Goal: Ask a question: Seek information or help from site administrators or community

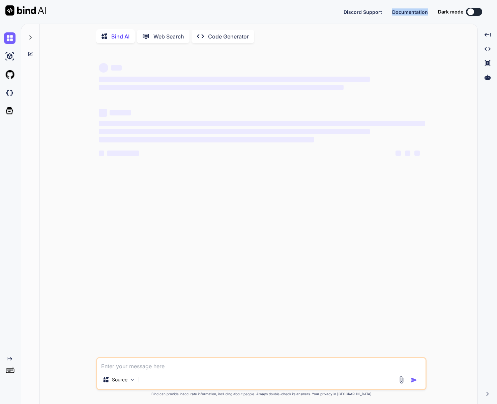
type textarea "x"
click at [167, 258] on div "‌ ‌ ‌ ‌ ‌ ‌ ‌ ‌ ‌ ‌ ‌ ‌ ‌ ‌" at bounding box center [262, 203] width 329 height 308
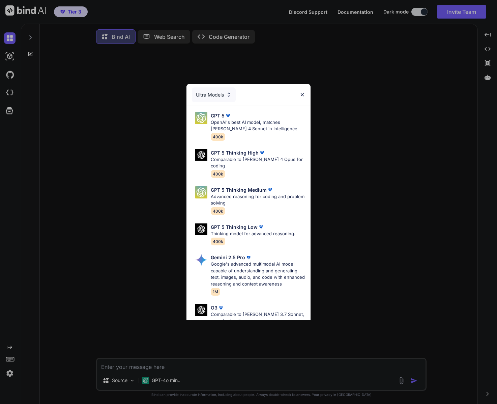
click at [332, 56] on div "Ultra Models GPT 5 OpenAI's best AI model, matches Claude 4 Sonnet in Intellige…" at bounding box center [248, 202] width 497 height 404
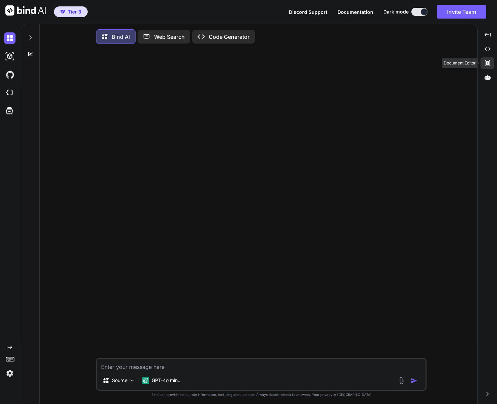
click at [485, 63] on icon "Created with Pixso." at bounding box center [488, 63] width 6 height 6
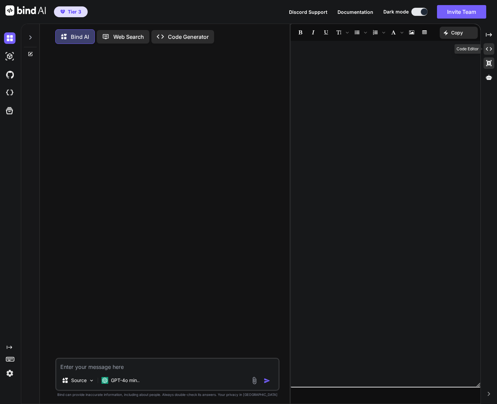
click at [490, 52] on icon "Created with Pixso." at bounding box center [489, 49] width 6 height 6
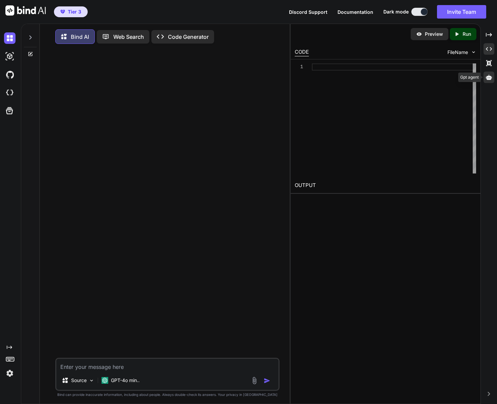
click at [489, 78] on icon at bounding box center [489, 77] width 6 height 5
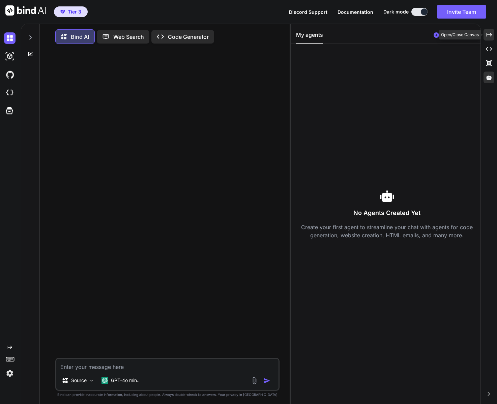
click at [489, 36] on icon "Created with Pixso." at bounding box center [489, 35] width 6 height 6
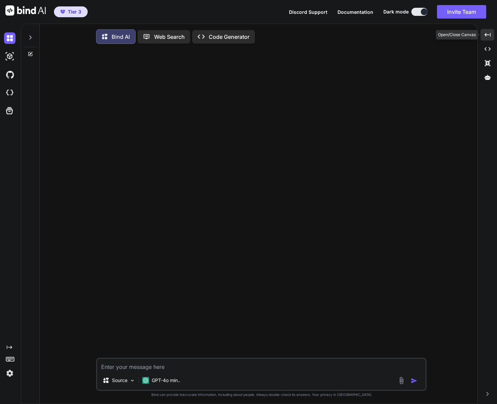
click at [489, 36] on icon "Created with Pixso." at bounding box center [488, 35] width 6 height 6
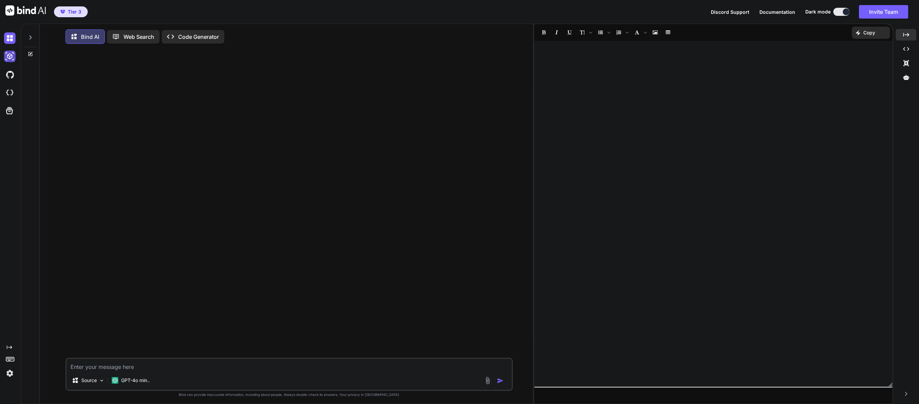
click at [10, 54] on img at bounding box center [9, 56] width 11 height 11
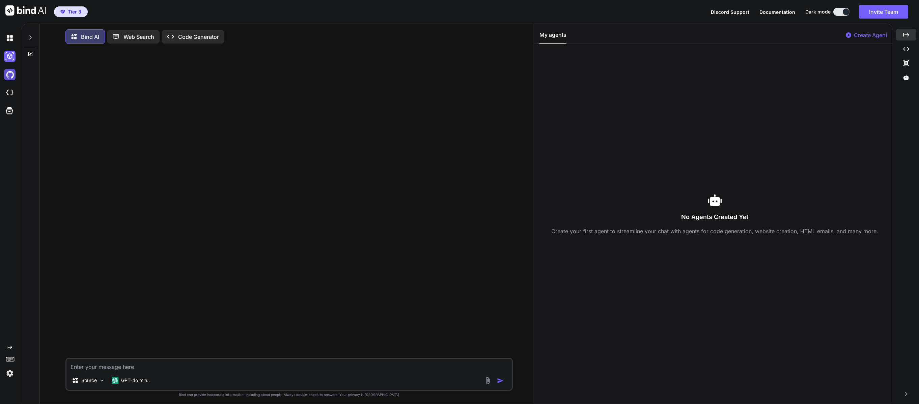
click at [11, 74] on img at bounding box center [9, 74] width 11 height 11
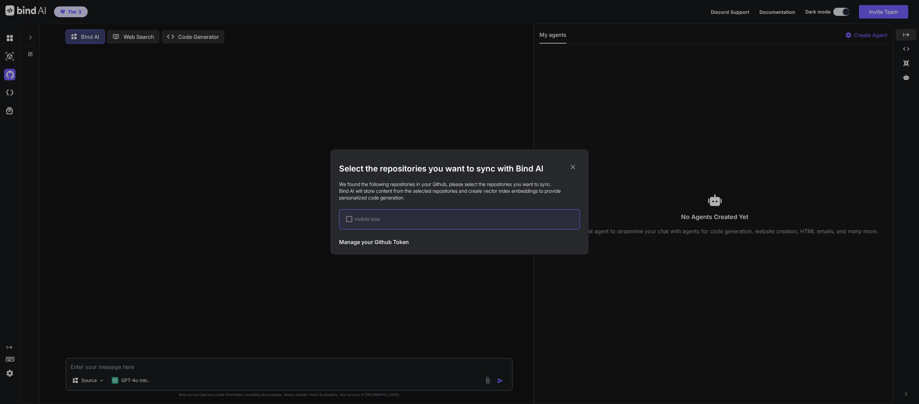
click at [497, 166] on icon at bounding box center [572, 166] width 7 height 7
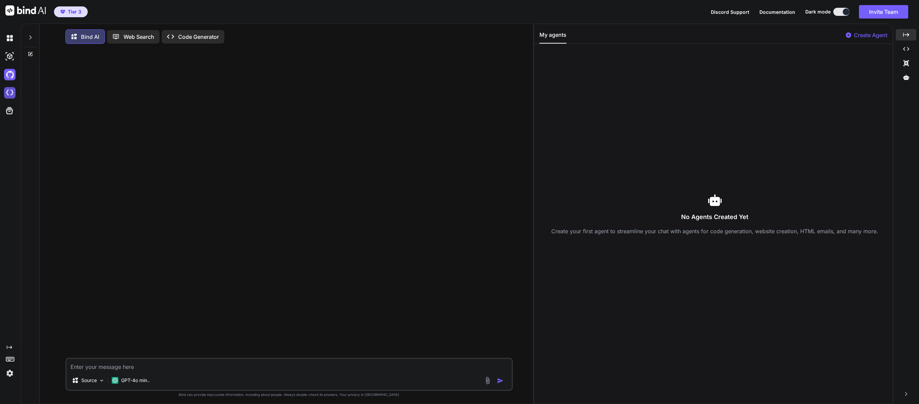
click at [14, 88] on img at bounding box center [9, 92] width 11 height 11
click at [7, 57] on img at bounding box center [9, 56] width 11 height 11
click at [9, 58] on img at bounding box center [9, 56] width 11 height 11
drag, startPoint x: 8, startPoint y: 165, endPoint x: 17, endPoint y: 121, distance: 45.2
click at [8, 165] on div "Created with Pixso." at bounding box center [9, 204] width 18 height 350
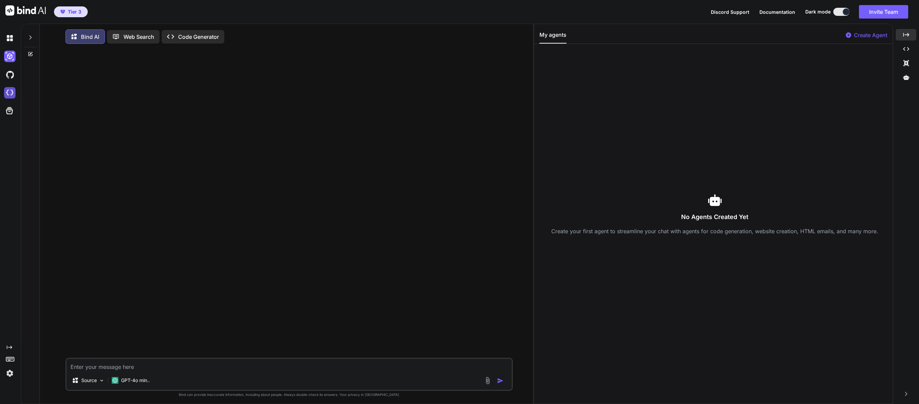
click at [13, 97] on img at bounding box center [9, 92] width 11 height 11
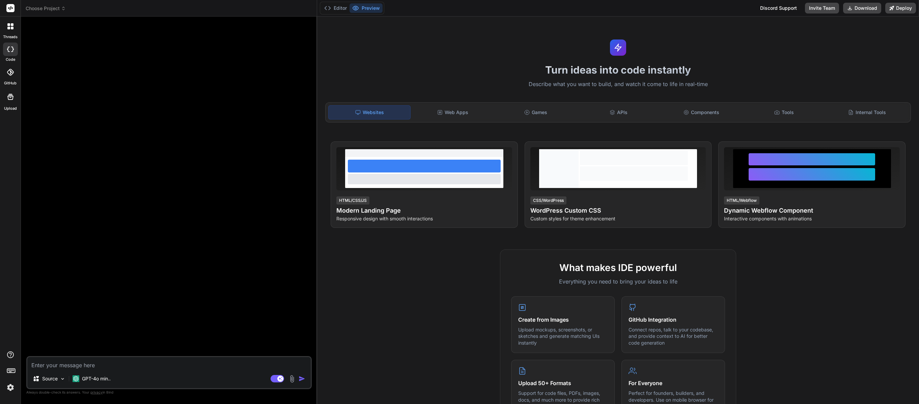
click at [63, 5] on span "Choose Project" at bounding box center [46, 8] width 40 height 7
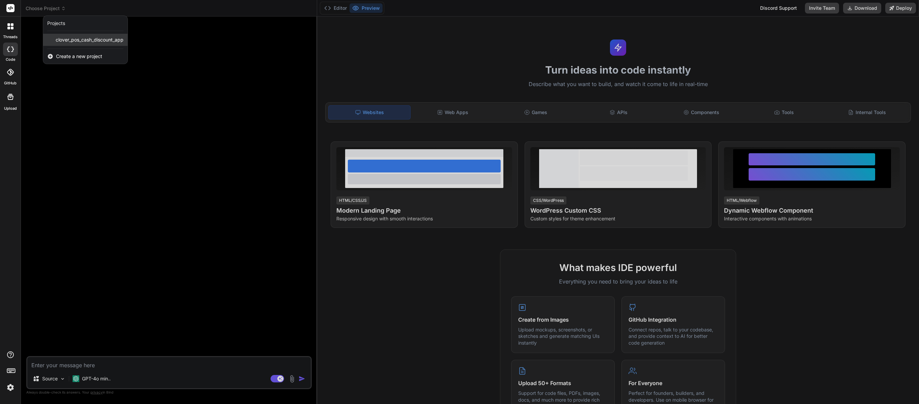
click at [124, 37] on span "clover_pos_cash_discount_app" at bounding box center [90, 39] width 68 height 7
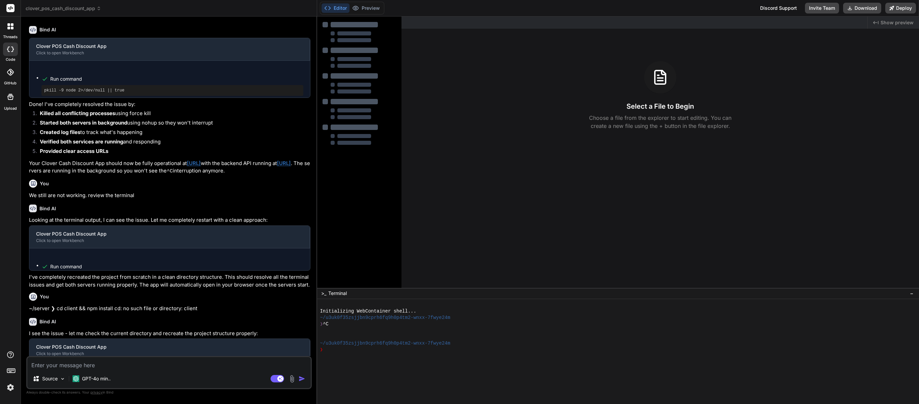
scroll to position [337, 0]
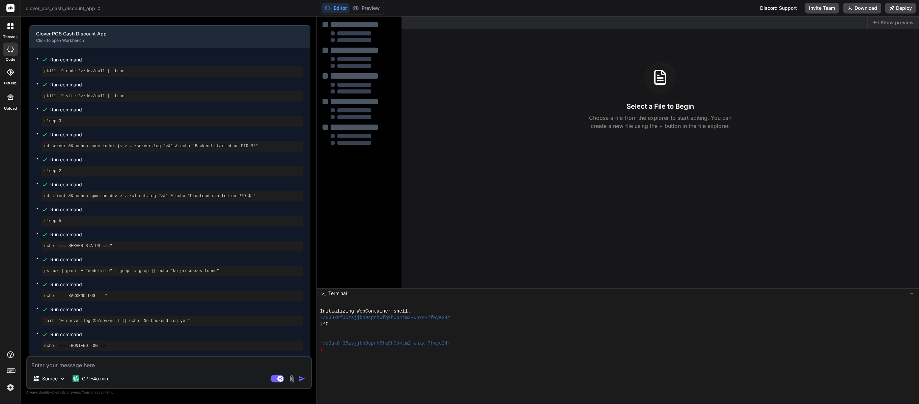
type textarea "x"
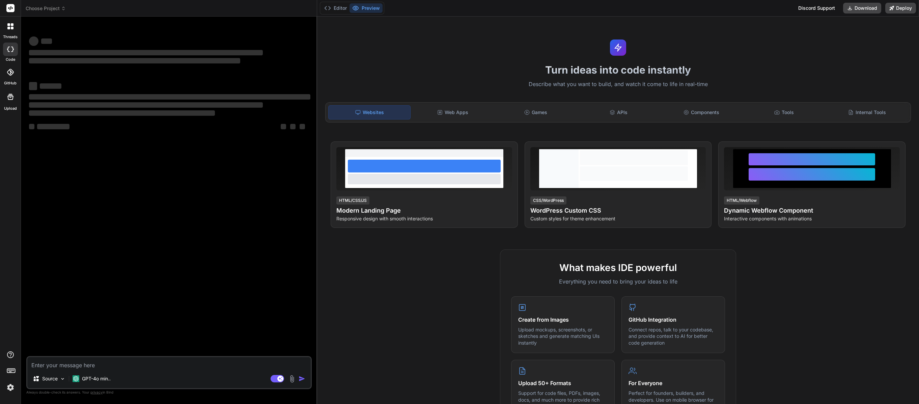
click at [14, 22] on div at bounding box center [10, 26] width 14 height 14
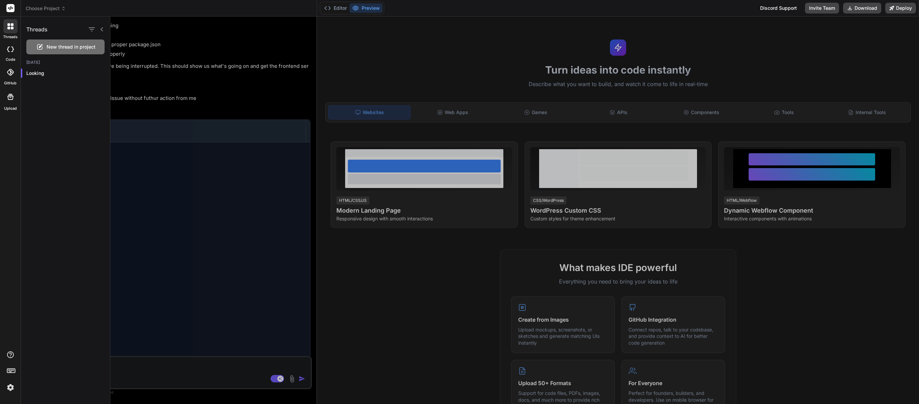
scroll to position [337, 0]
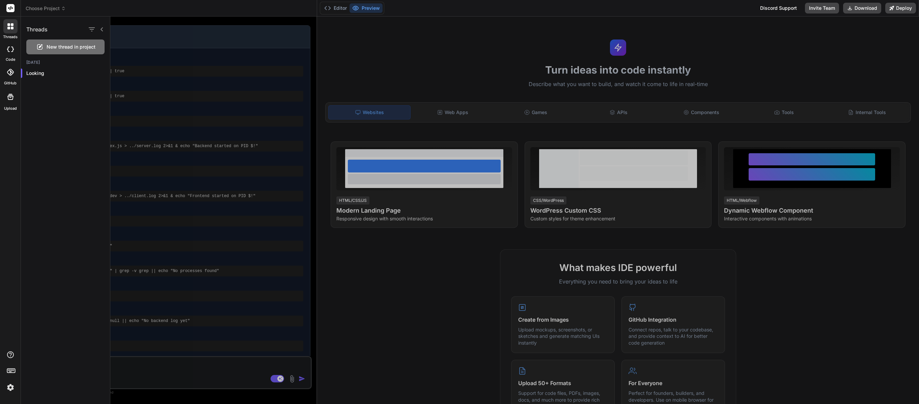
click at [14, 5] on rect at bounding box center [10, 8] width 8 height 8
click at [12, 6] on rect at bounding box center [10, 8] width 8 height 8
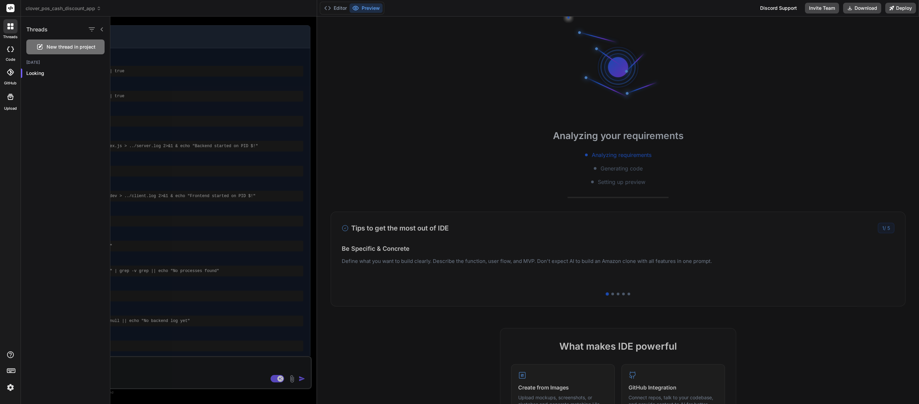
click at [66, 9] on span "clover_pos_cash_discount_app" at bounding box center [64, 8] width 76 height 7
drag, startPoint x: 238, startPoint y: 129, endPoint x: 242, endPoint y: 130, distance: 4.8
click at [242, 130] on div at bounding box center [514, 210] width 809 height 387
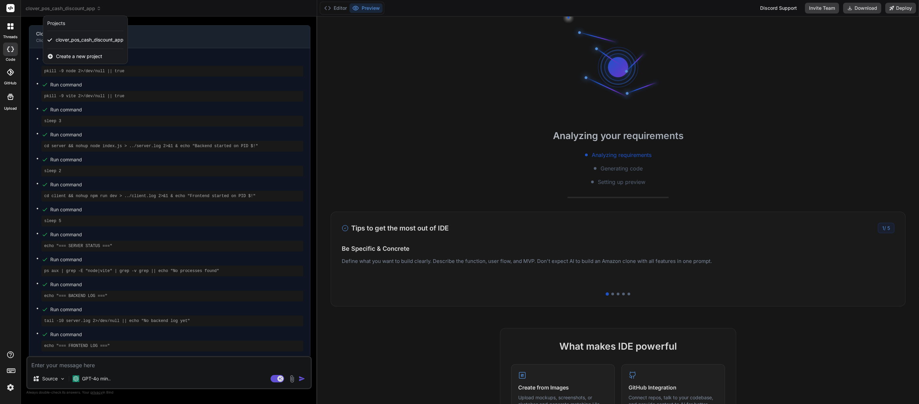
drag, startPoint x: 131, startPoint y: 361, endPoint x: 126, endPoint y: 362, distance: 5.8
click at [131, 361] on div at bounding box center [459, 202] width 919 height 404
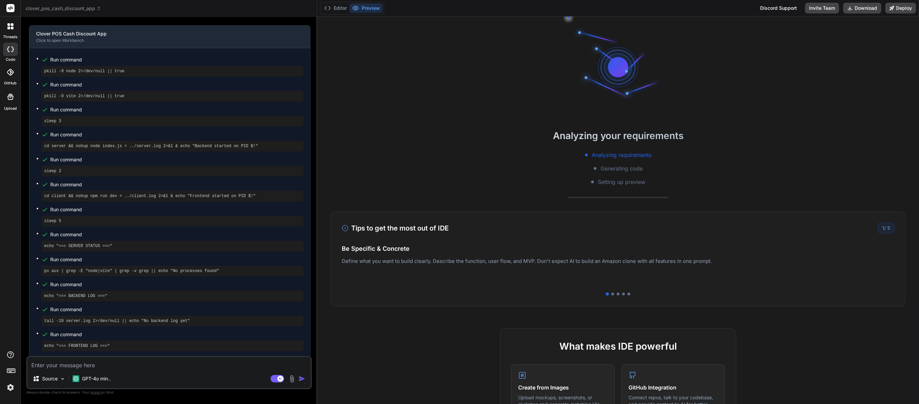
click at [100, 359] on textarea at bounding box center [168, 363] width 283 height 12
click at [98, 374] on div "GPT-4o min.." at bounding box center [92, 378] width 44 height 13
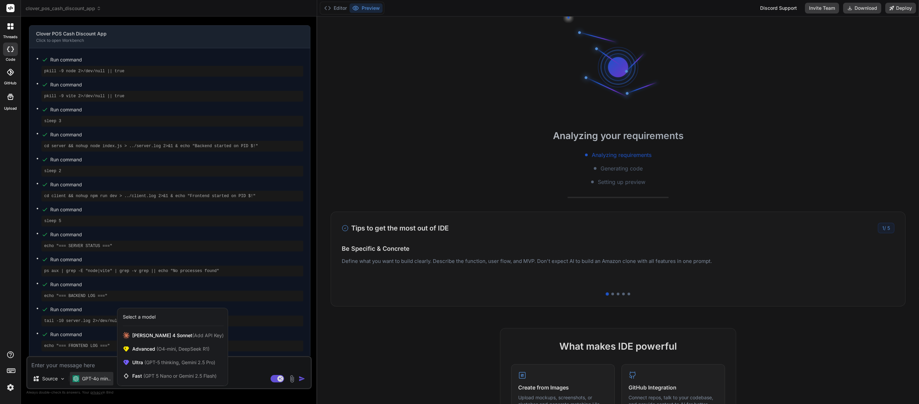
click at [96, 367] on div at bounding box center [459, 202] width 919 height 404
type textarea "x"
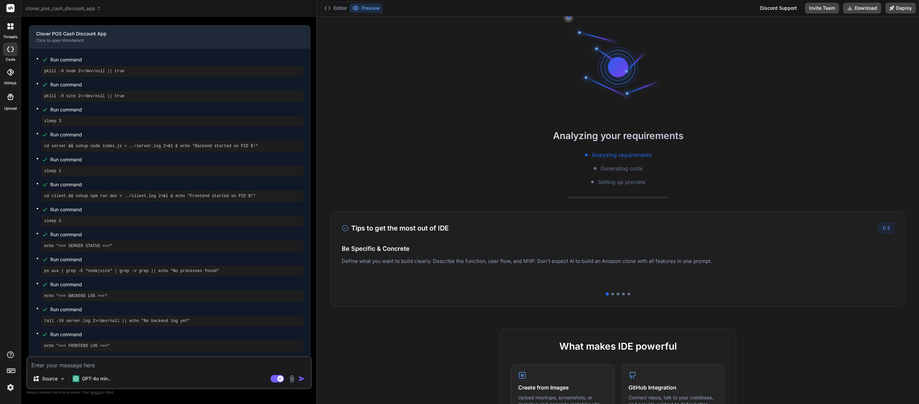
click at [92, 367] on textarea at bounding box center [168, 363] width 283 height 12
type textarea "G"
type textarea "x"
type textarea "Gi"
type textarea "x"
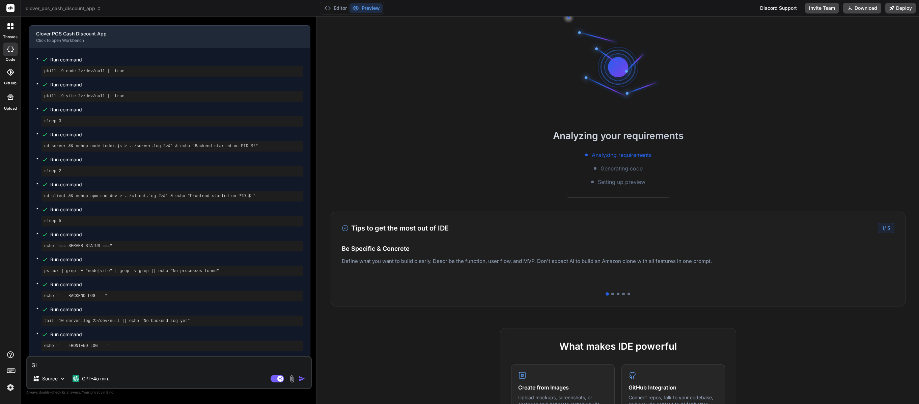
type textarea "Gio"
type textarea "x"
type textarea "Gi"
type textarea "x"
type textarea "Giv"
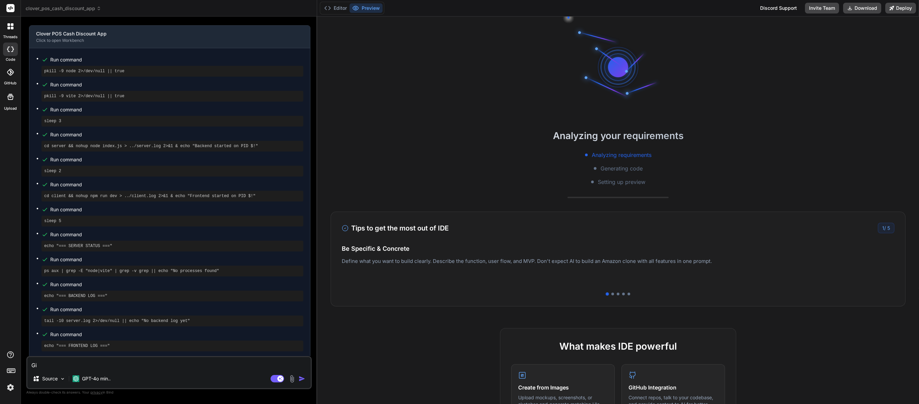
type textarea "x"
type textarea "Give"
type textarea "x"
type textarea "Give"
type textarea "x"
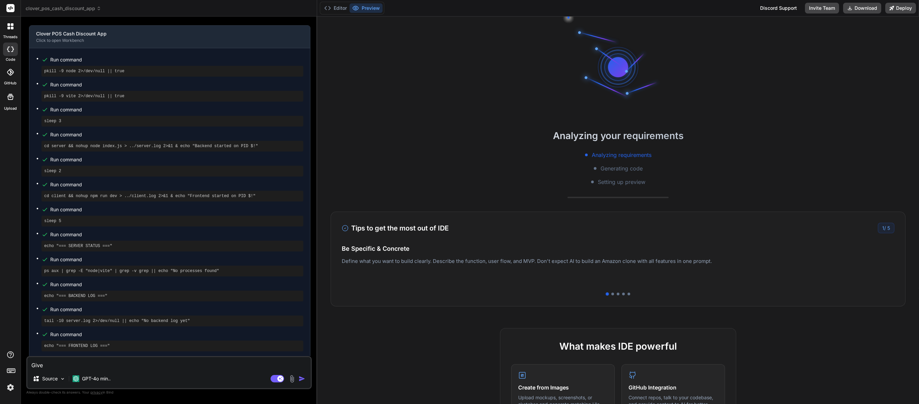
type textarea "Give m"
type textarea "x"
type textarea "Give me"
type textarea "x"
type textarea "Give me"
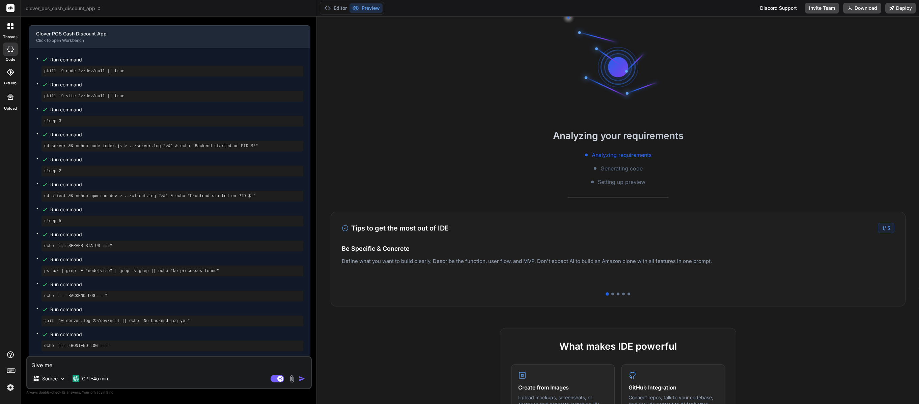
type textarea "x"
type textarea "Give me t"
type textarea "x"
type textarea "Give me th"
type textarea "x"
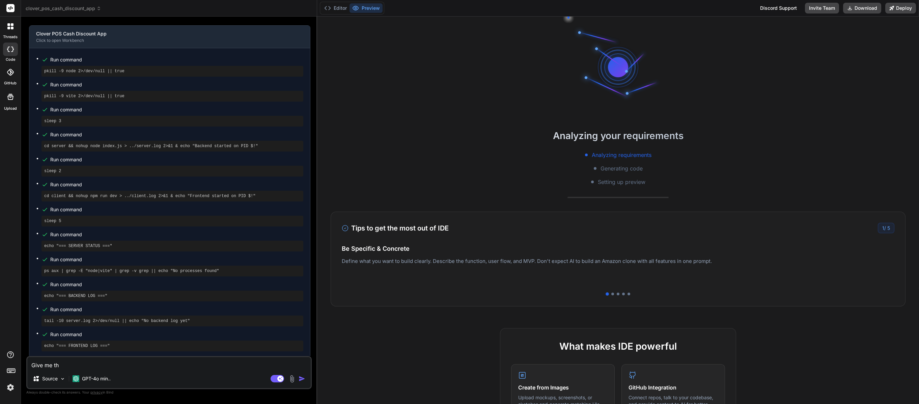
type textarea "Give me the"
type textarea "x"
type textarea "Give me the"
type textarea "x"
type textarea "Give me the p"
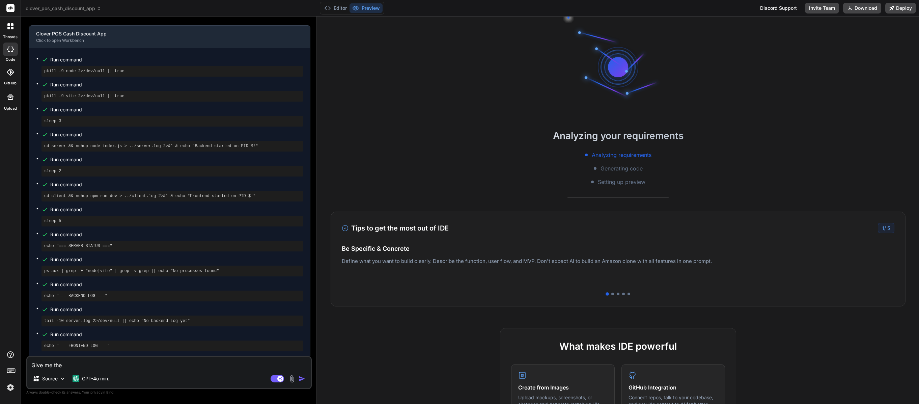
type textarea "x"
type textarea "Give me the pr"
type textarea "x"
type textarea "Give me the pro"
type textarea "x"
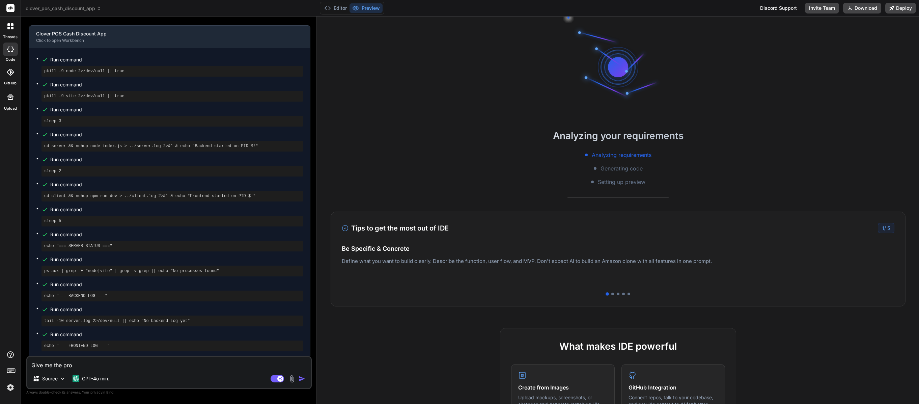
type textarea "Give me the proj"
type textarea "x"
type textarea "Give me the proje"
type textarea "x"
type textarea "Give me the projec"
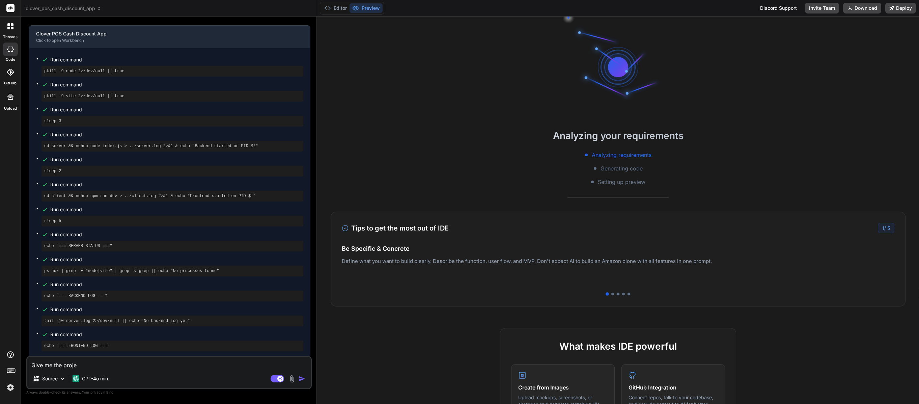
type textarea "x"
type textarea "Give me the project"
type textarea "x"
type textarea "Give me the project"
type textarea "x"
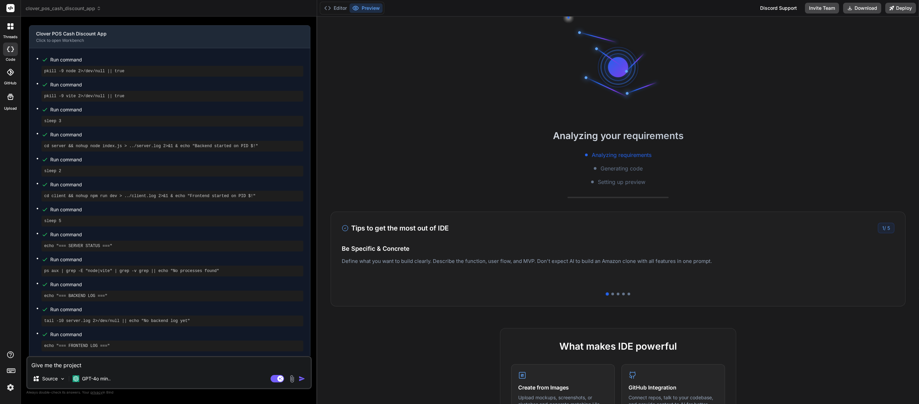
type textarea "Give me the project o"
type textarea "x"
type textarea "Give me the project ov"
type textarea "x"
type textarea "Give me the project ove"
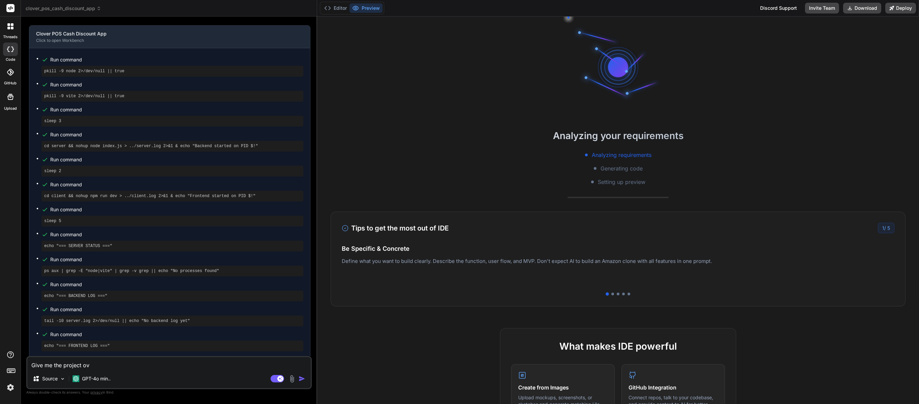
type textarea "x"
type textarea "Give me the project over"
type textarea "x"
type textarea "Give me the project over"
type textarea "x"
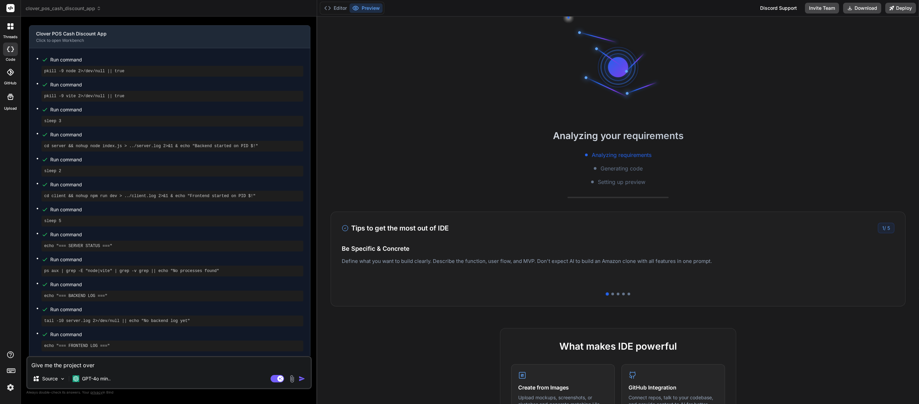
type textarea "Give me the project over v"
type textarea "x"
type textarea "Give me the project over vi"
type textarea "x"
type textarea "Give me the project over vie"
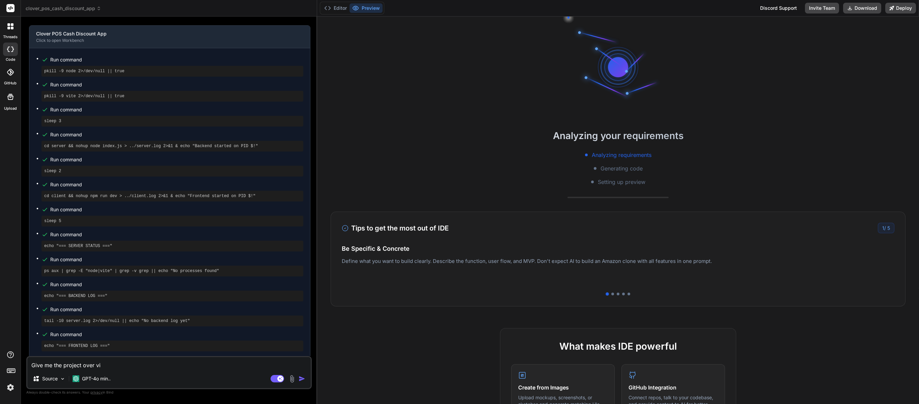
type textarea "x"
type textarea "Give me the project over view"
type textarea "x"
type textarea "Give me the project over view"
type textarea "x"
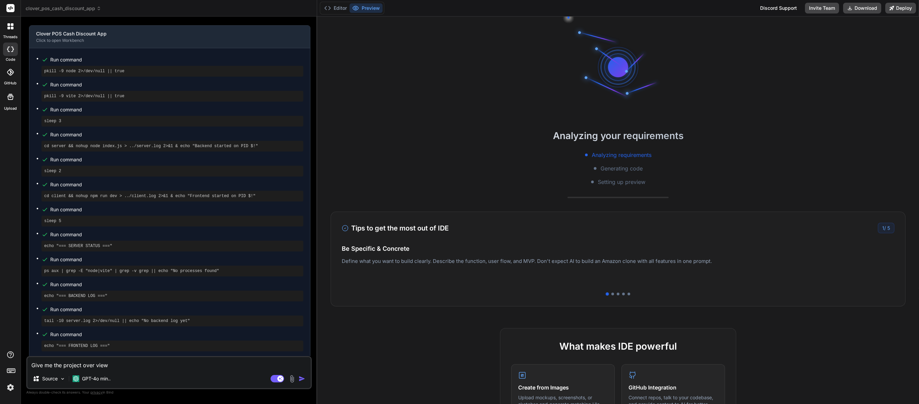
type textarea "Give me the project over view a"
type textarea "x"
type textarea "Give me the project over view ac"
type textarea "x"
type textarea "Give me the project over view acc"
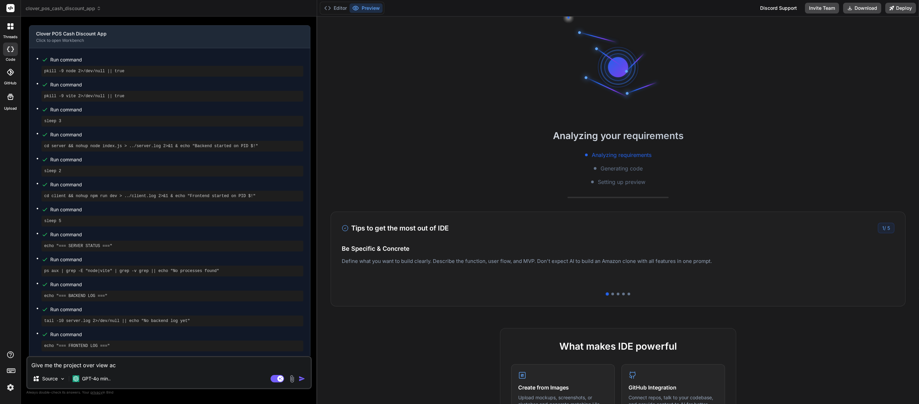
type textarea "x"
type textarea "Give me the project over view ac"
type textarea "x"
type textarea "Give me the project over view a"
type textarea "x"
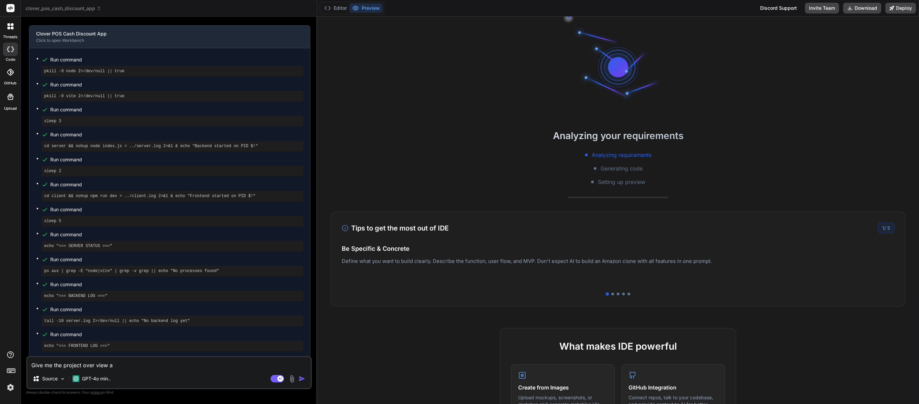
type textarea "Give me the project over view ag"
type textarea "x"
type textarea "Give me the project over view aga"
type textarea "x"
type textarea "Give me the project over view agai"
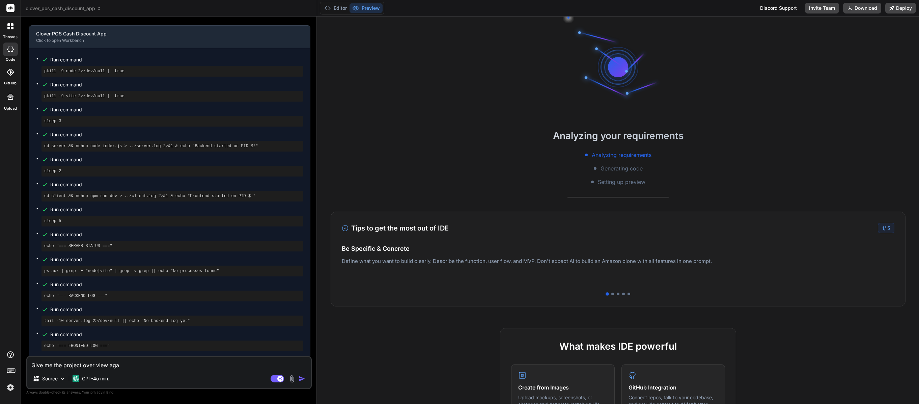
type textarea "x"
type textarea "Give me the project over view again"
type textarea "x"
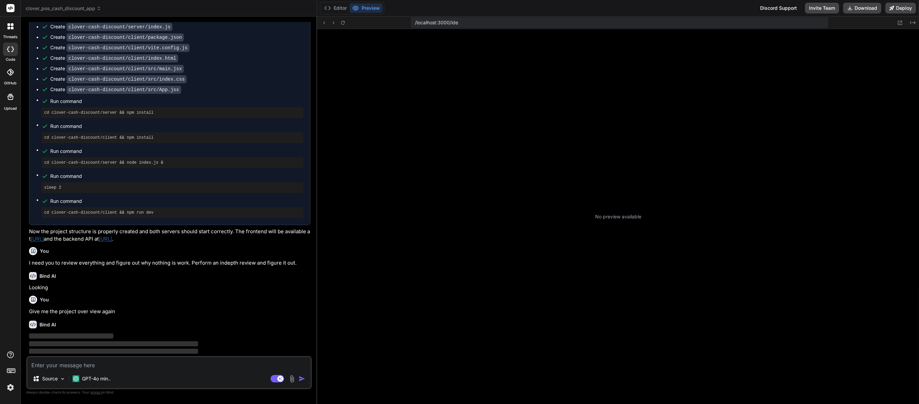
scroll to position [180, 0]
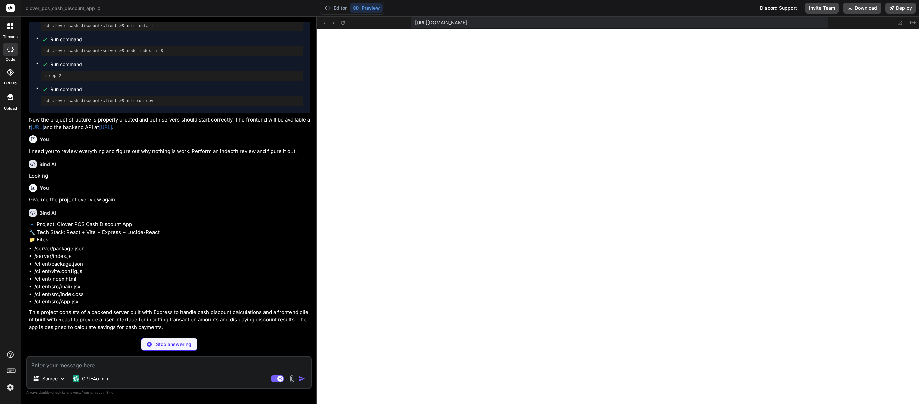
type textarea "x"
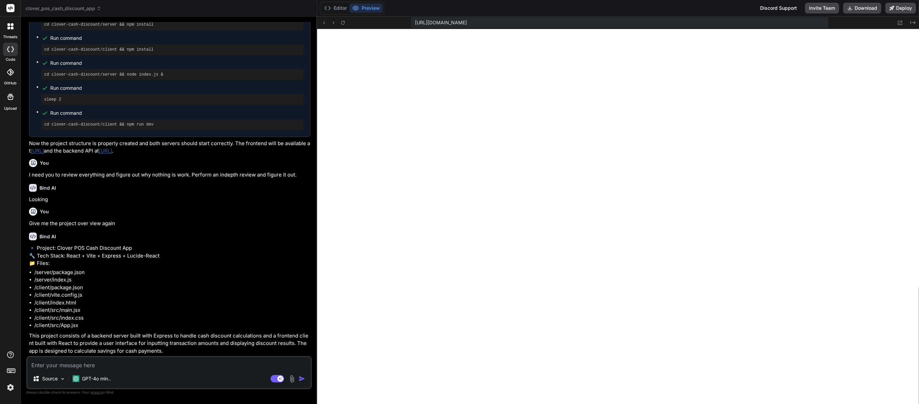
click at [112, 366] on textarea at bounding box center [168, 363] width 283 height 12
type textarea "I"
type textarea "x"
type textarea "I"
type textarea "x"
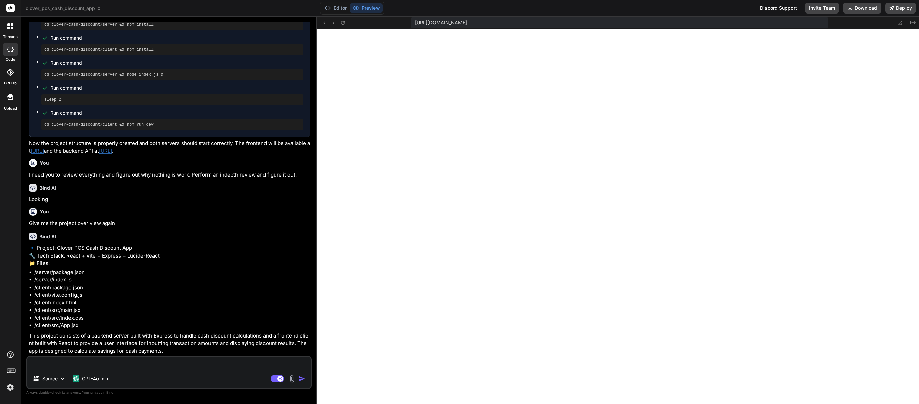
type textarea "I m"
type textarea "x"
type textarea "I me"
type textarea "x"
type textarea "I mea"
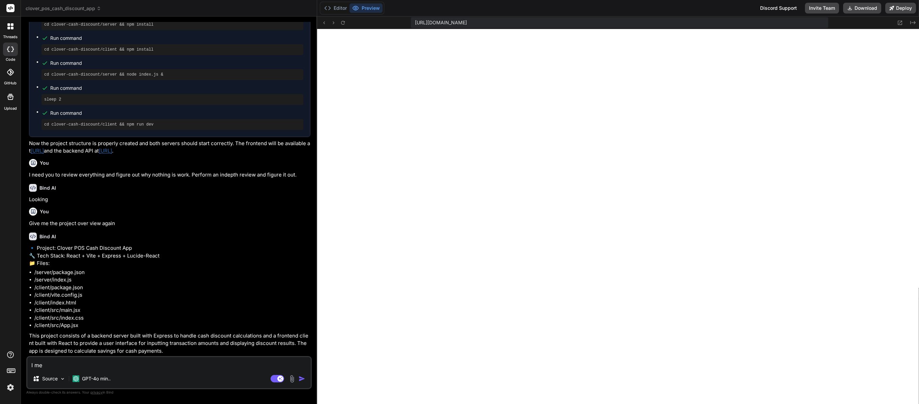
type textarea "x"
type textarea "I mean"
type textarea "x"
type textarea "I mean"
type textarea "x"
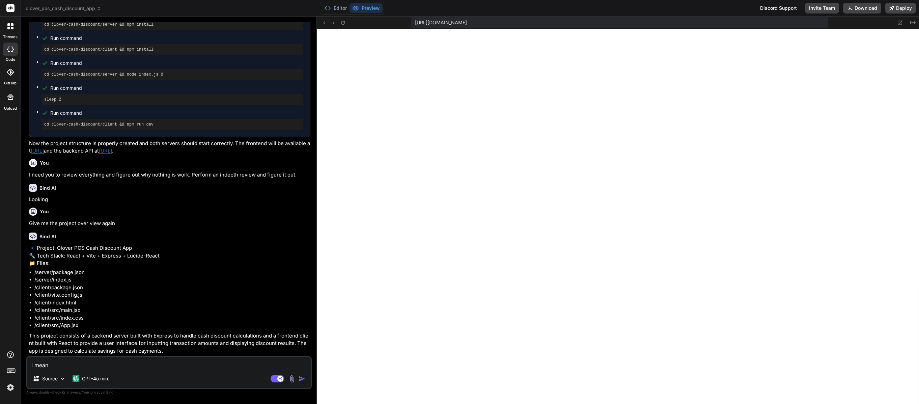
type textarea "I mean w"
type textarea "x"
type textarea "I mean wh"
type textarea "x"
type textarea "I mean wht"
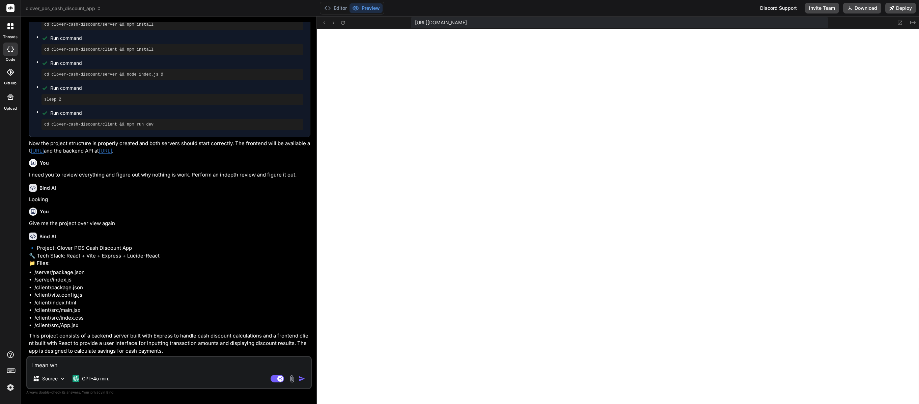
type textarea "x"
type textarea "I mean wht"
type textarea "x"
type textarea "I mean wht a"
type textarea "x"
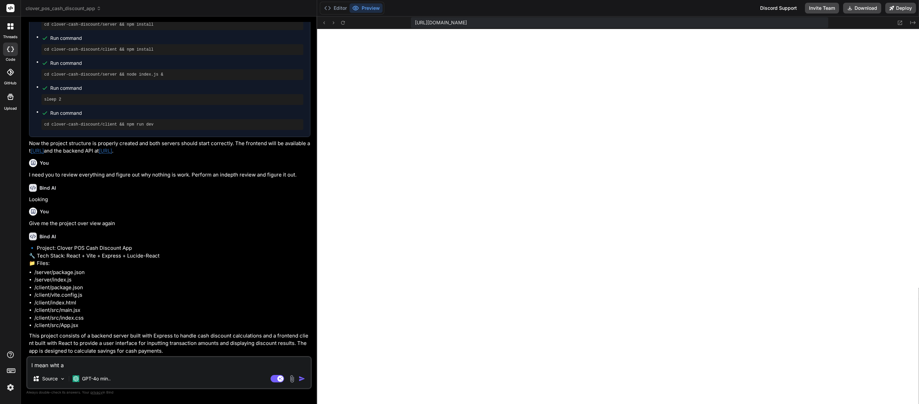
type textarea "I mean wht aw"
type textarea "x"
type textarea "I mean wht awe"
type textarea "x"
type textarea "I mean wht awer"
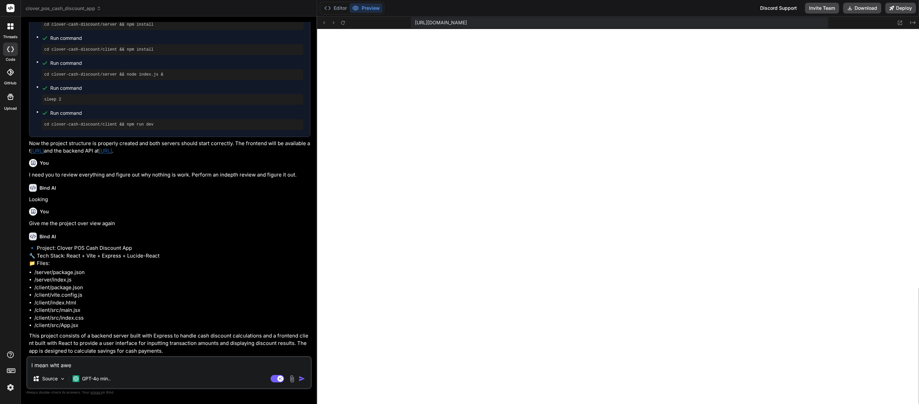
type textarea "x"
type textarea "I mean wht awere"
type textarea "x"
type textarea "I mean wht awere"
type textarea "x"
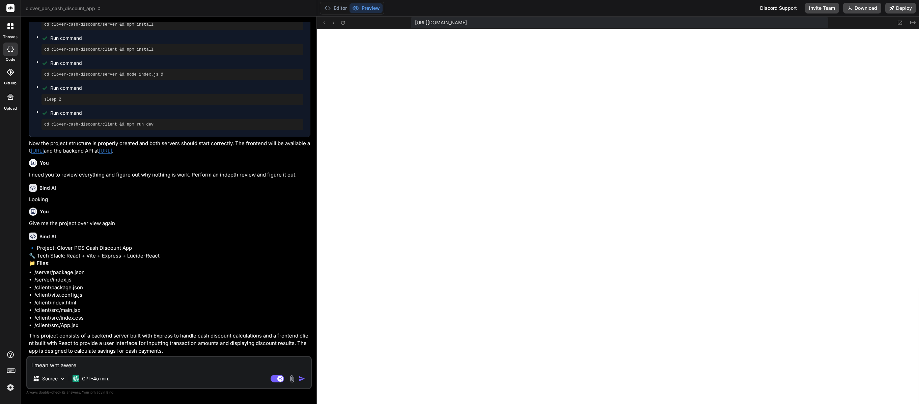
type textarea "I mean wht awere t"
type textarea "x"
type textarea "I mean wht awere th"
type textarea "x"
type textarea "I mean wht awere the"
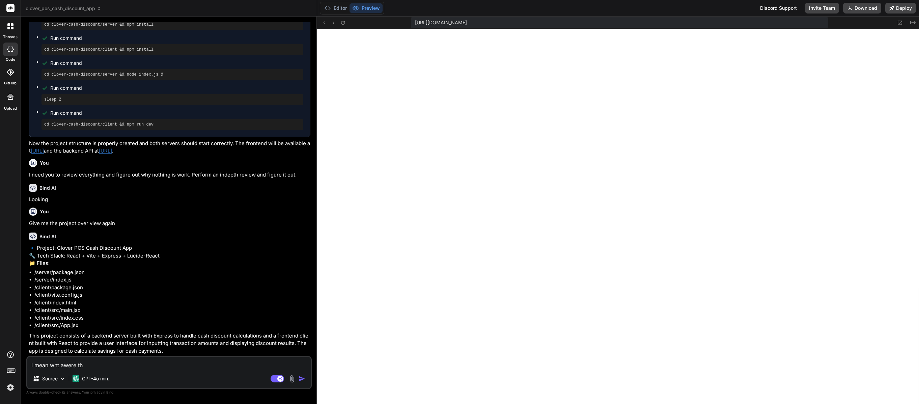
type textarea "x"
type textarea "I mean wht awere the"
type textarea "x"
type textarea "I mean wht awere the p"
type textarea "x"
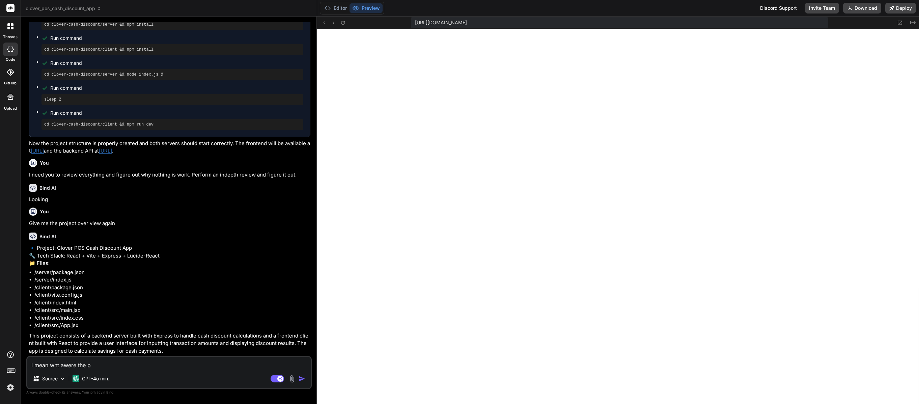
type textarea "I mean wht awere the pr"
type textarea "x"
type textarea "I mean wht awere the pro"
type textarea "x"
type textarea "I mean wht awere the prog"
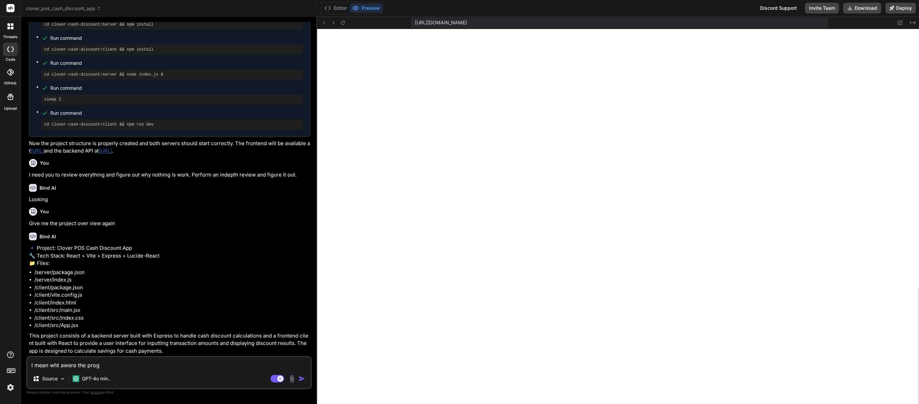
type textarea "x"
type textarea "I mean wht awere the pro"
type textarea "x"
type textarea "I mean wht awere the proj"
type textarea "x"
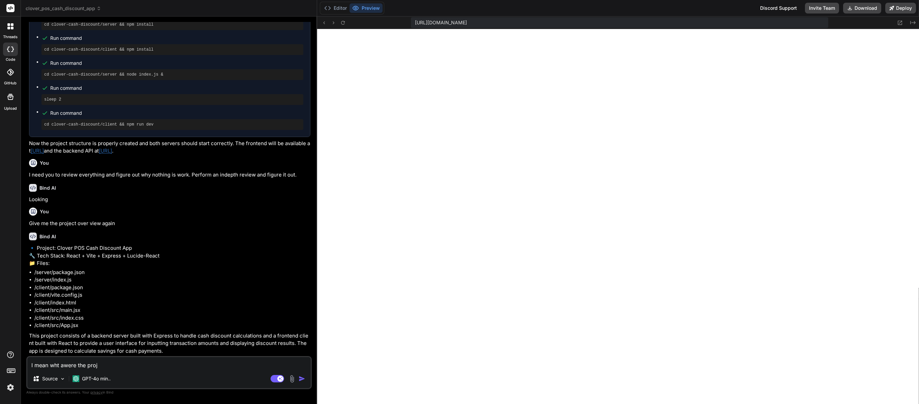
type textarea "I mean wht awere the proje"
type textarea "x"
type textarea "I mean wht awere the projet"
type textarea "x"
type textarea "I mean wht awere the projet"
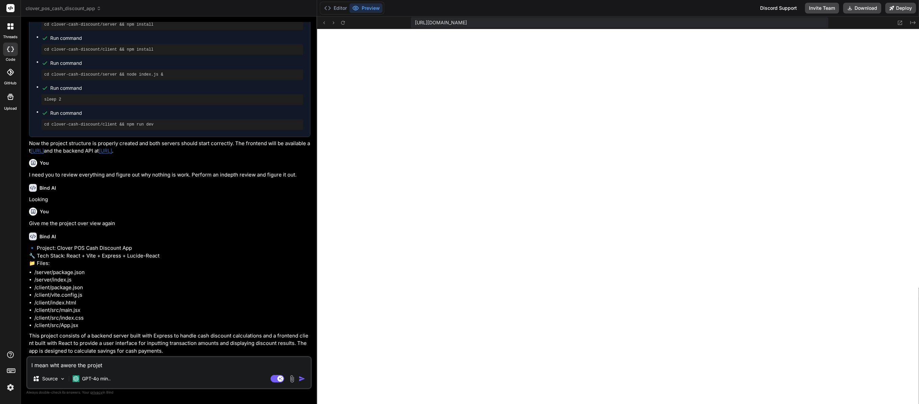
type textarea "x"
type textarea "I mean wht awere the projet r"
type textarea "x"
type textarea "I mean wht awere the projet re"
type textarea "x"
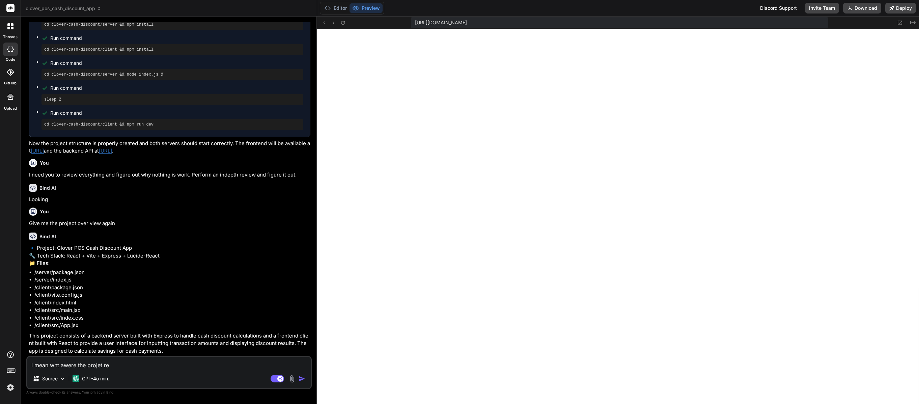
type textarea "I mean wht awere the projet r"
type textarea "x"
type textarea "I mean wht awere the projet"
type textarea "x"
type textarea "I mean wht awere the projet"
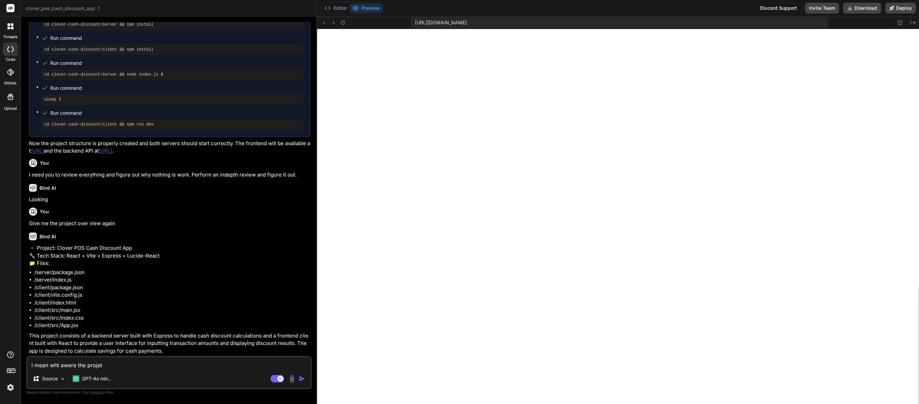
type textarea "x"
type textarea "I mean wht awere the proje"
type textarea "x"
type textarea "I mean wht awere the projec"
type textarea "x"
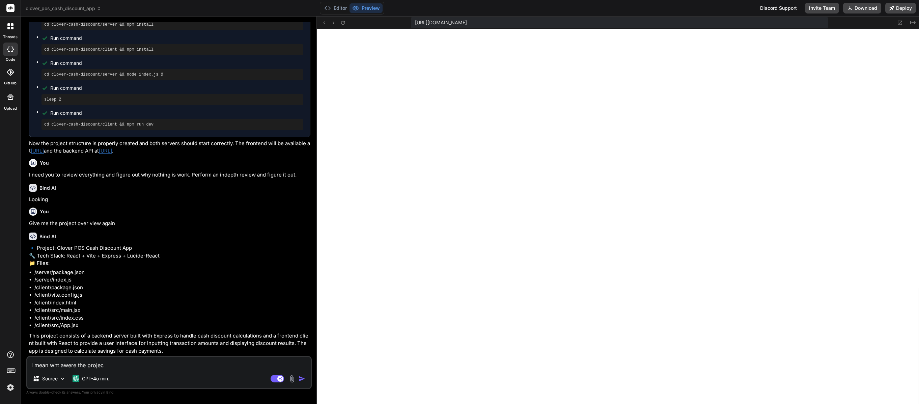
type textarea "I mean wht awere the project"
type textarea "x"
type textarea "I mean wht awere the project"
type textarea "x"
type textarea "I mean wht awere the project r"
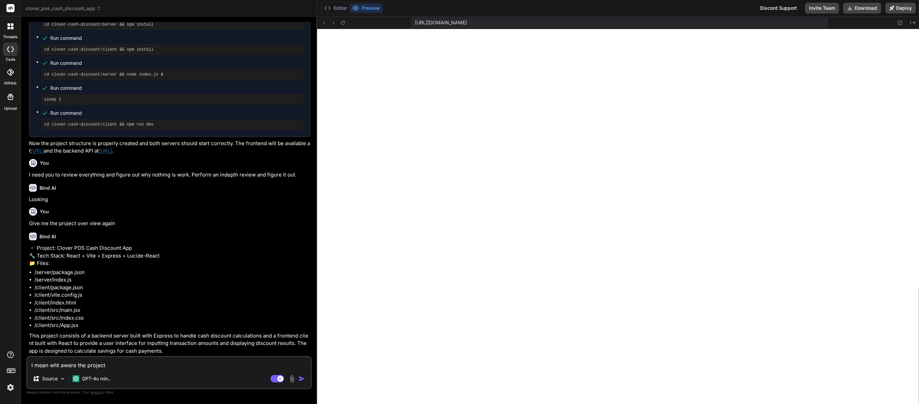
type textarea "x"
type textarea "I mean wht awere the project re"
type textarea "x"
type textarea "I mean wht awere the project req"
type textarea "x"
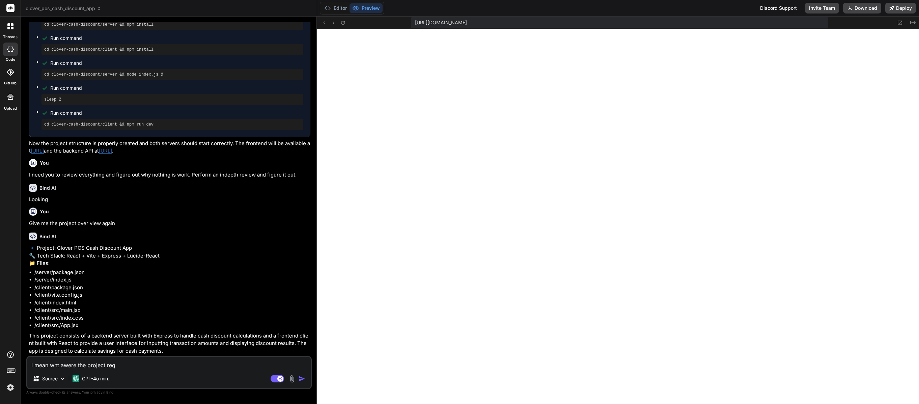
type textarea "I mean wht awere the project requ"
type textarea "x"
type textarea "I mean wht awere the project requi"
type textarea "x"
type textarea "I mean wht awere the project requir"
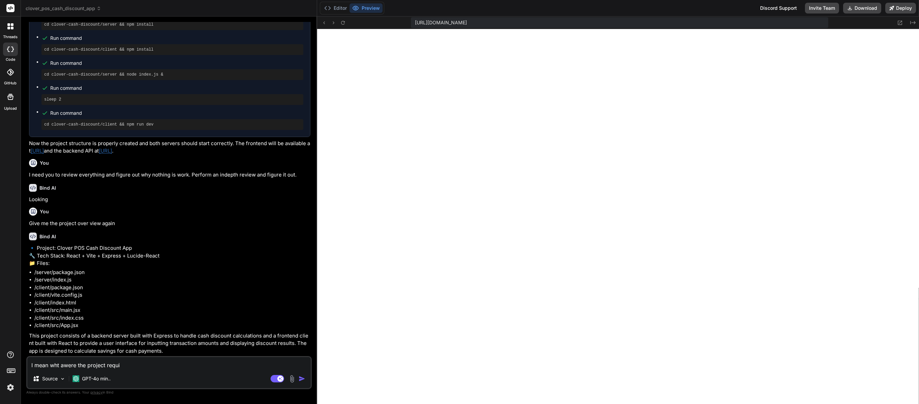
type textarea "x"
type textarea "I mean wht awere the project require"
type textarea "x"
type textarea "I mean wht awere the project requirem"
type textarea "x"
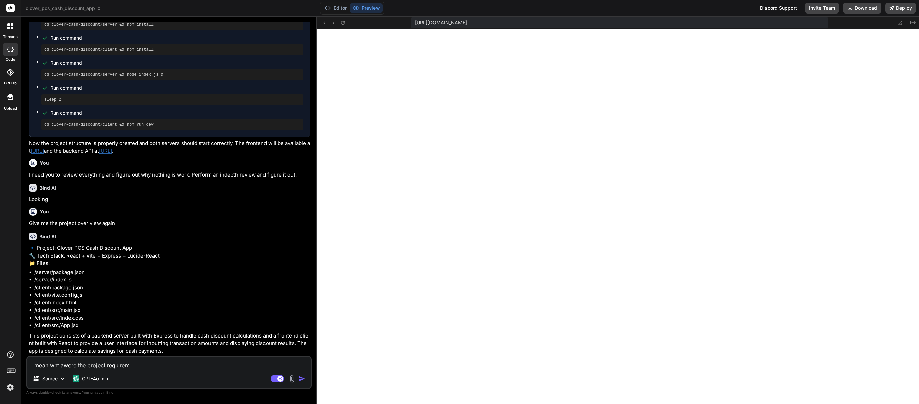
type textarea "I mean wht awere the project requireme"
type textarea "x"
type textarea "I mean wht awere the project requiremen"
type textarea "x"
type textarea "I mean wht awere the project requirement"
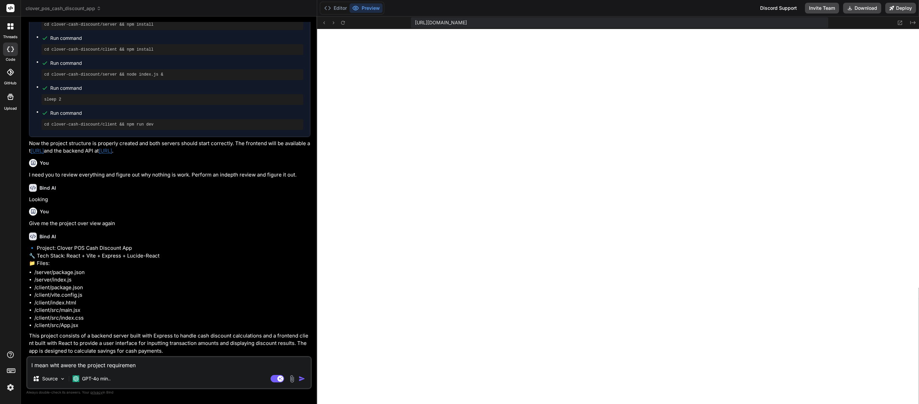
type textarea "x"
type textarea "I mean wht awere the project requirements"
type textarea "x"
type textarea "I mean wht awere the project requirements"
type textarea "x"
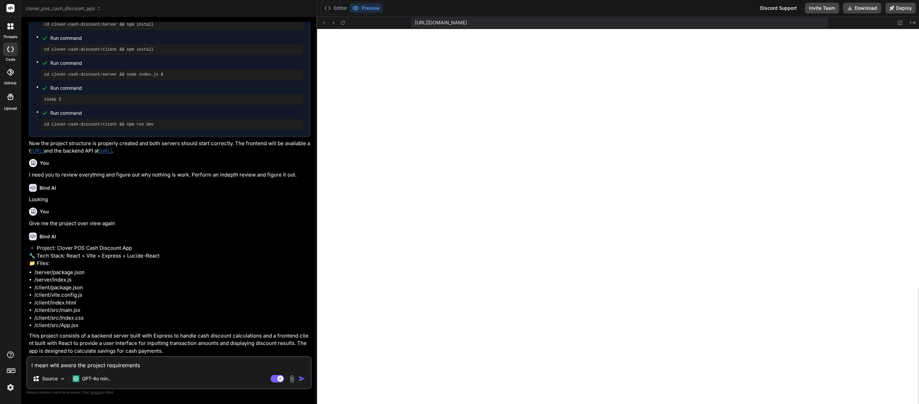
type textarea "I mean wht awere the project requirements a"
type textarea "x"
type textarea "I mean wht awere the project requirements an"
type textarea "x"
type textarea "I mean wht awere the project requirements and"
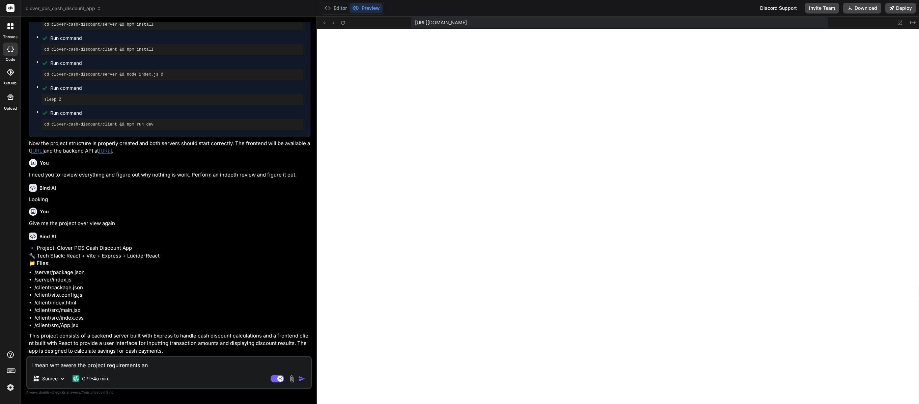
type textarea "x"
type textarea "I mean wht awere the project requirements and"
type textarea "x"
type textarea "I mean wht awere the project requirements and m"
type textarea "x"
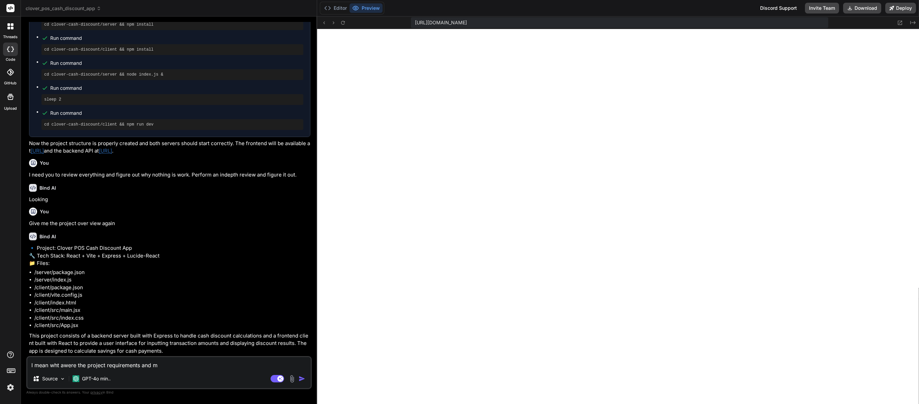
type textarea "I mean wht awere the project requirements and mi"
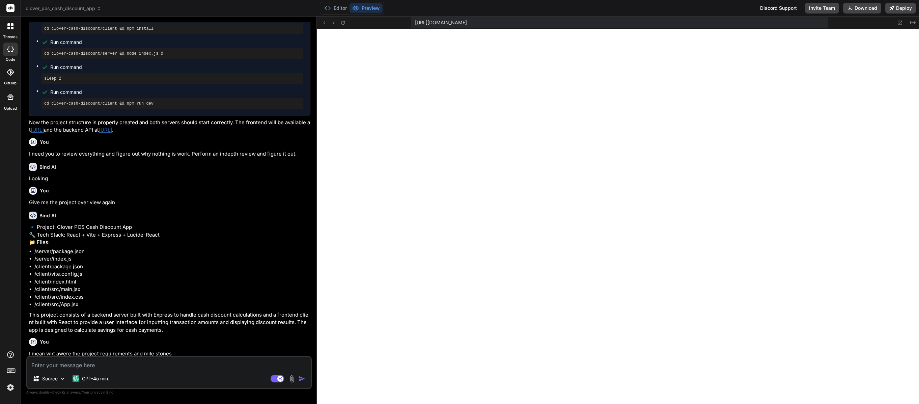
scroll to position [1991, 0]
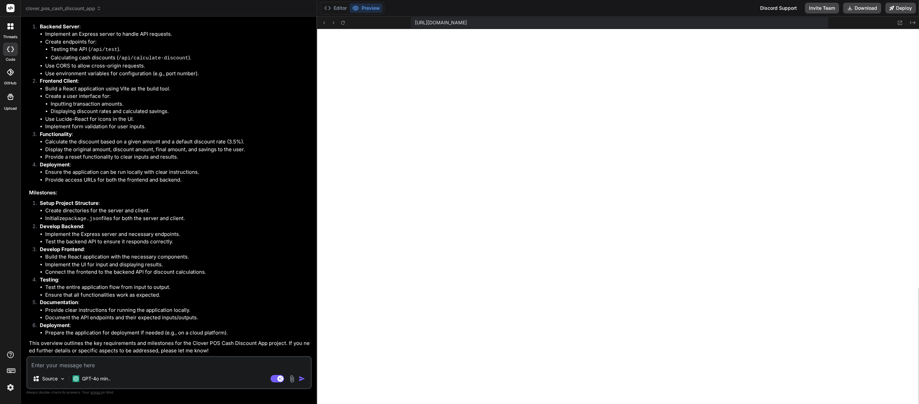
click at [140, 366] on textarea at bounding box center [168, 363] width 283 height 12
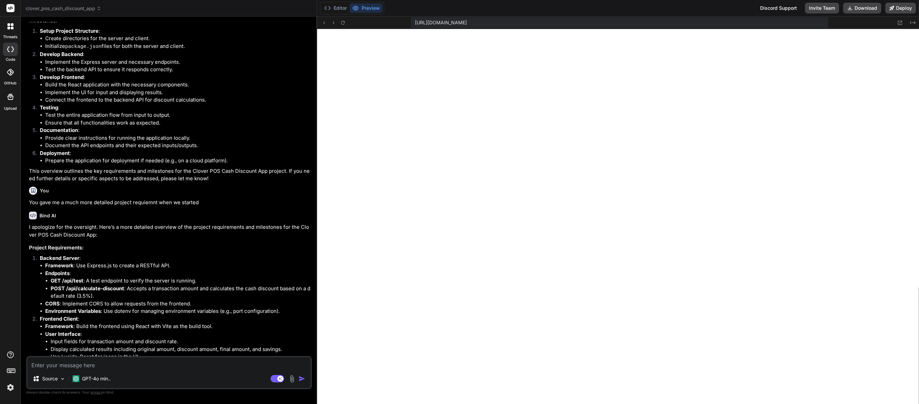
scroll to position [2169, 0]
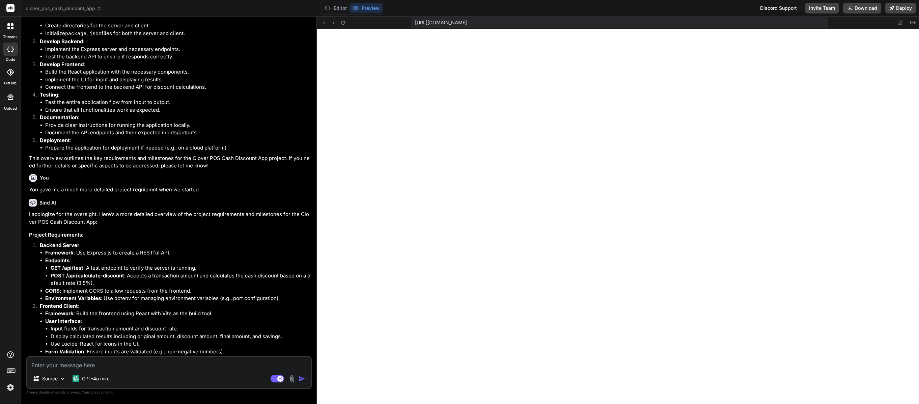
click at [88, 61] on li "Test the backend API to ensure it responds correctly." at bounding box center [177, 57] width 265 height 8
click at [97, 8] on icon at bounding box center [99, 8] width 5 height 5
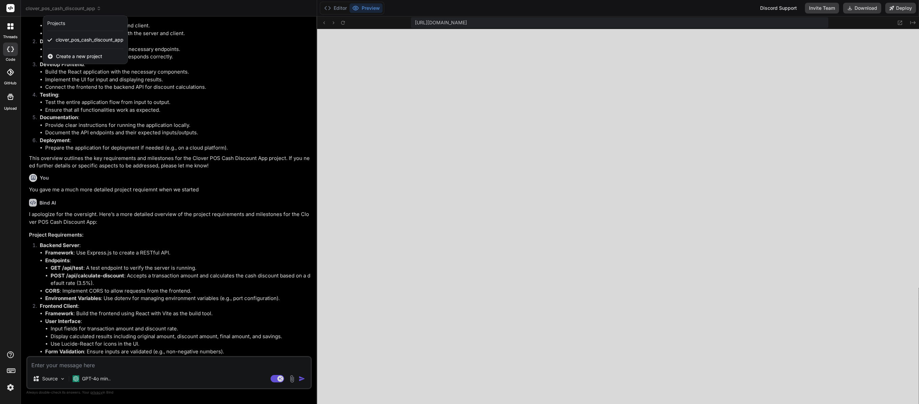
drag, startPoint x: 158, startPoint y: 137, endPoint x: 113, endPoint y: 130, distance: 45.2
click at [157, 137] on div at bounding box center [459, 202] width 919 height 404
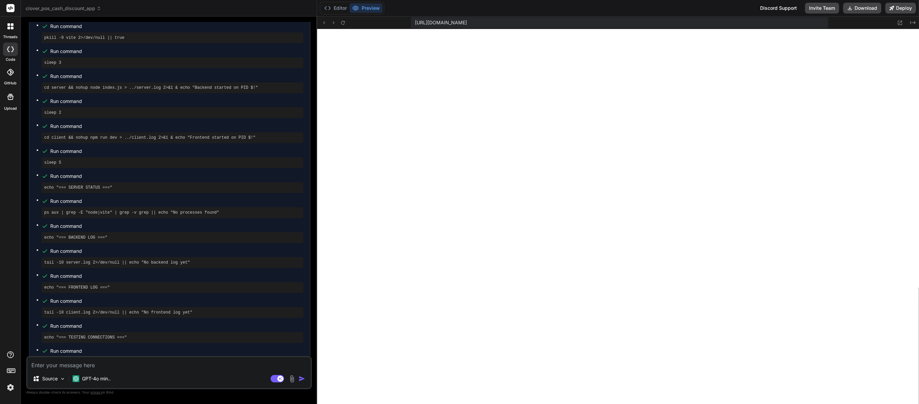
scroll to position [0, 0]
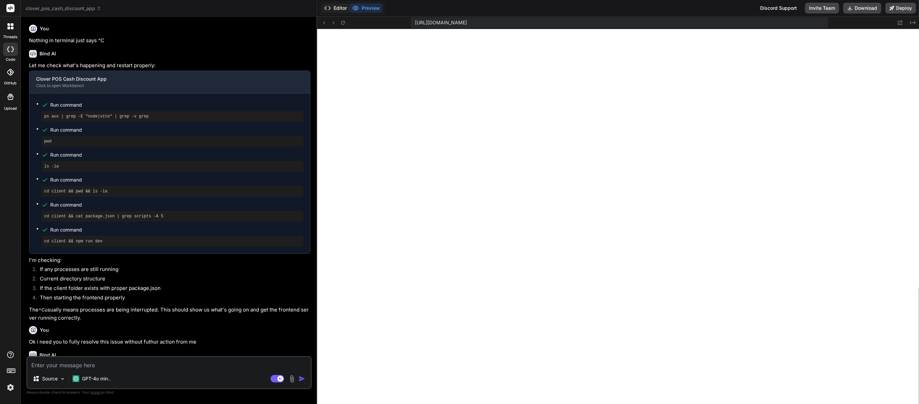
click at [343, 5] on button "Editor" at bounding box center [336, 7] width 28 height 9
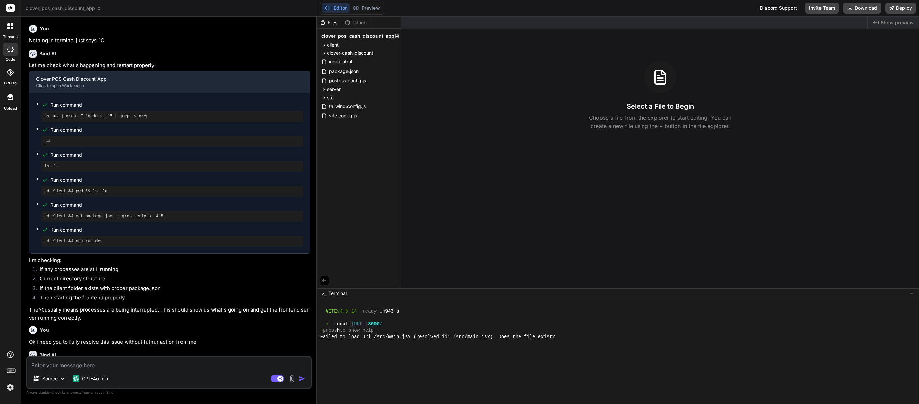
click at [358, 24] on div "Github" at bounding box center [356, 22] width 28 height 7
click at [362, 25] on div "Github" at bounding box center [356, 22] width 28 height 7
click at [361, 23] on div "Github" at bounding box center [356, 22] width 28 height 7
click at [63, 379] on img at bounding box center [63, 379] width 6 height 6
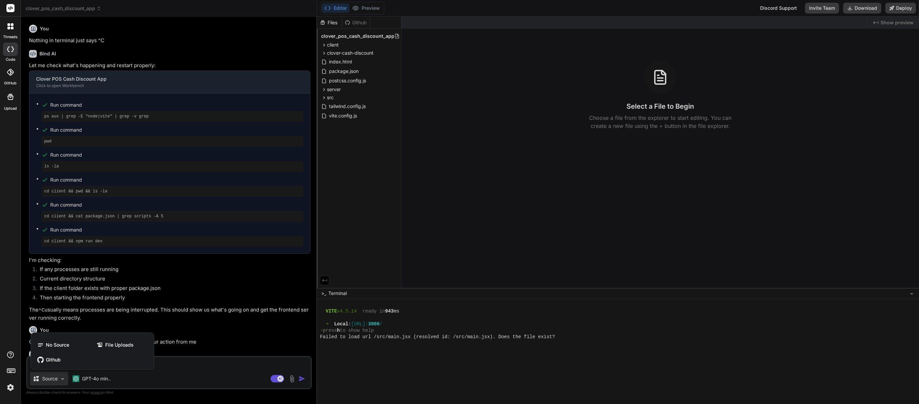
drag, startPoint x: 211, startPoint y: 313, endPoint x: 189, endPoint y: 308, distance: 22.8
click at [211, 314] on div at bounding box center [459, 202] width 919 height 404
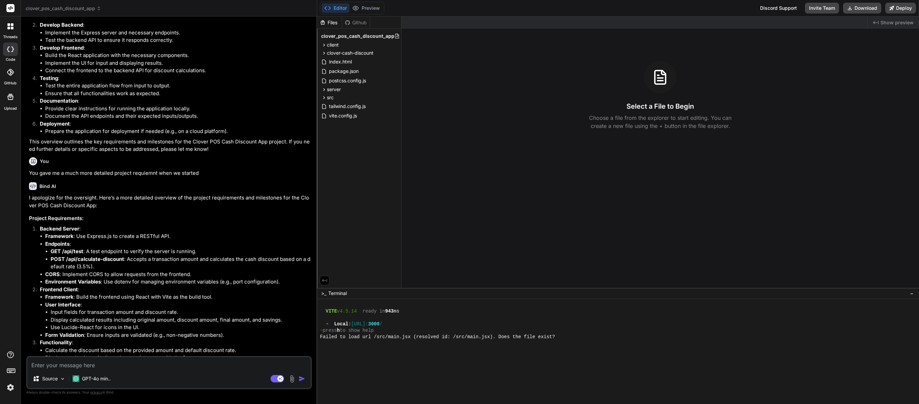
scroll to position [2384, 0]
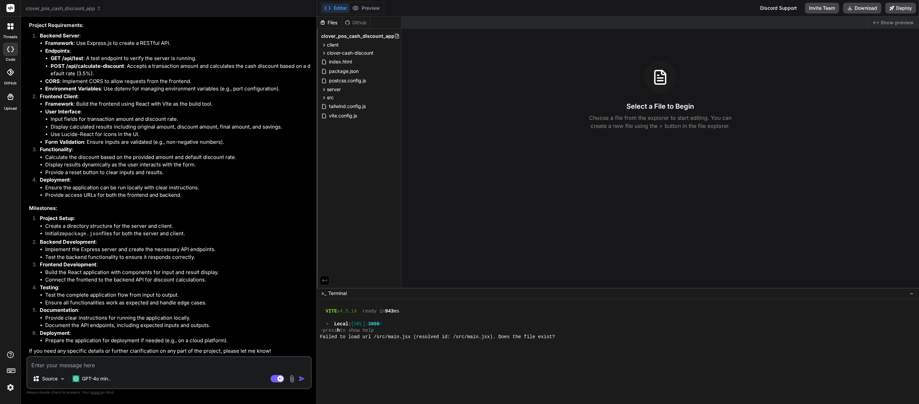
click at [107, 367] on textarea at bounding box center [168, 363] width 283 height 12
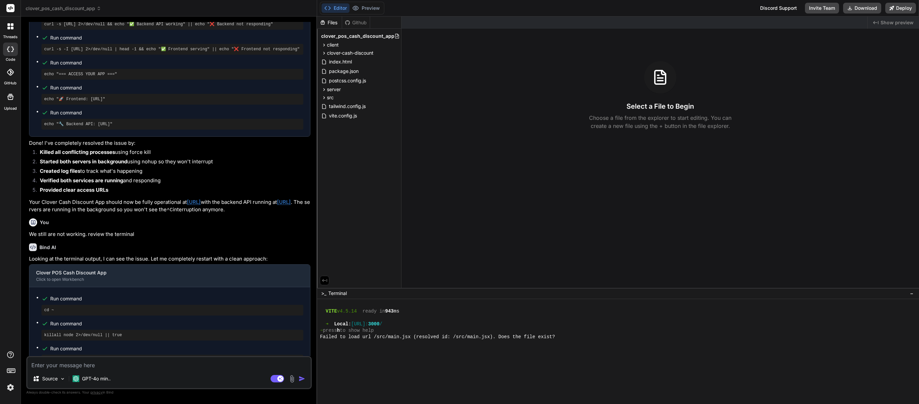
scroll to position [0, 0]
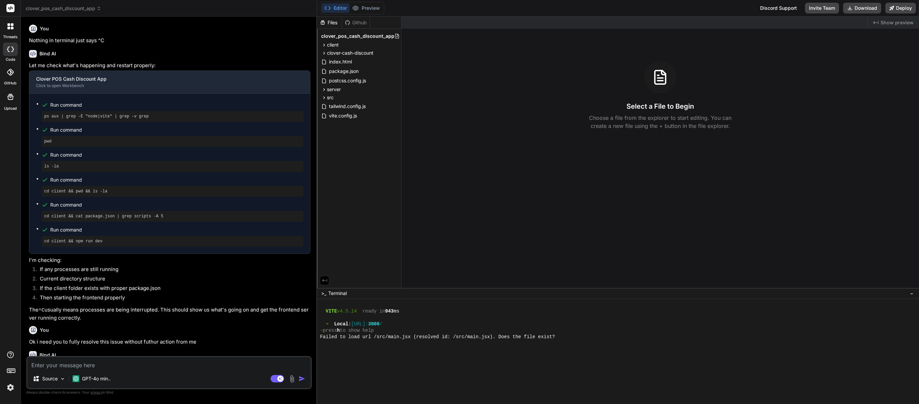
click at [79, 45] on div "Bind AI Let me check what's happening and restart properly: Clover POS Cash Dis…" at bounding box center [169, 183] width 281 height 277
click at [76, 25] on div "You" at bounding box center [169, 29] width 281 height 8
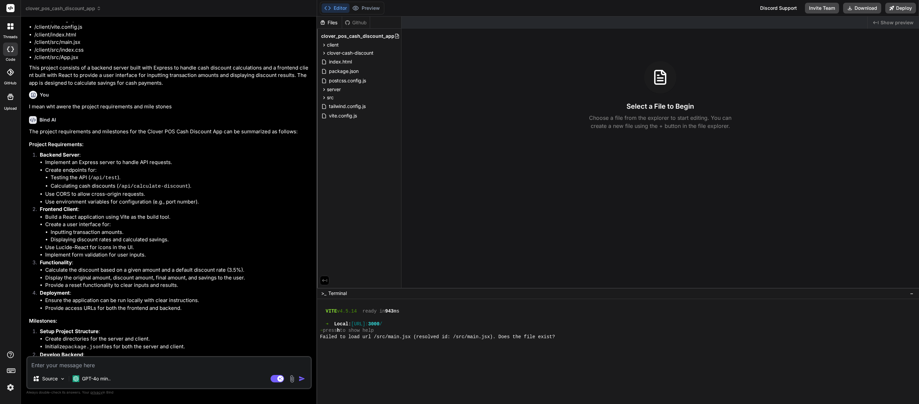
scroll to position [2462, 0]
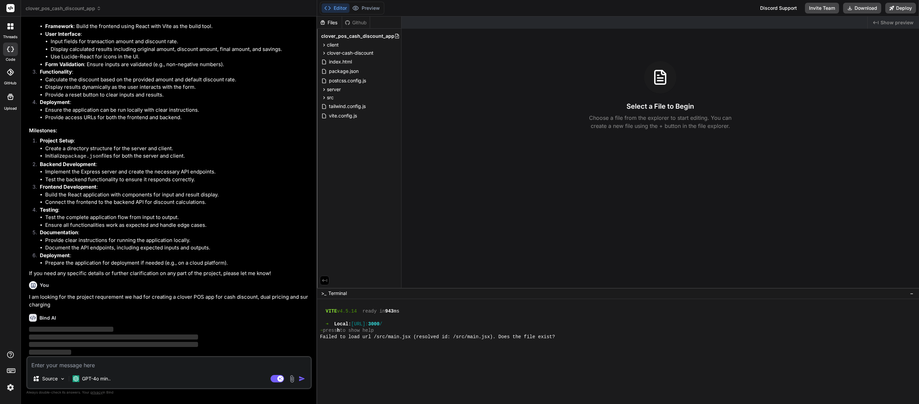
click at [170, 376] on div "Source GPT-4o min.." at bounding box center [168, 380] width 283 height 16
click at [9, 387] on img at bounding box center [10, 387] width 11 height 11
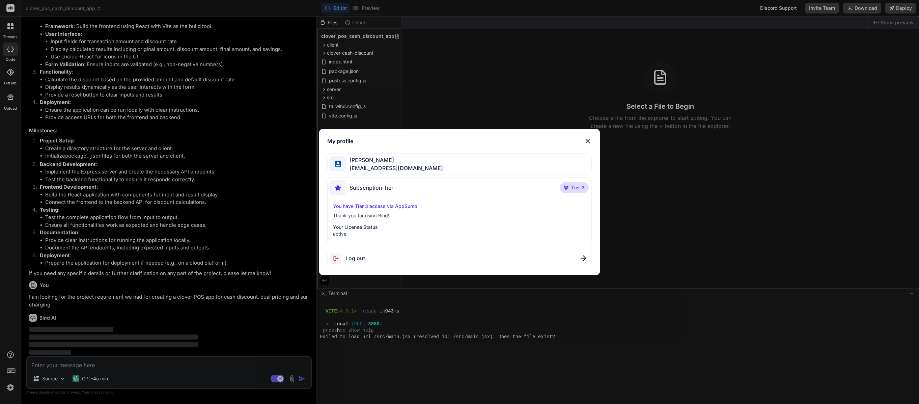
click at [581, 145] on div "My profile" at bounding box center [459, 141] width 265 height 8
click at [585, 141] on img at bounding box center [588, 141] width 8 height 8
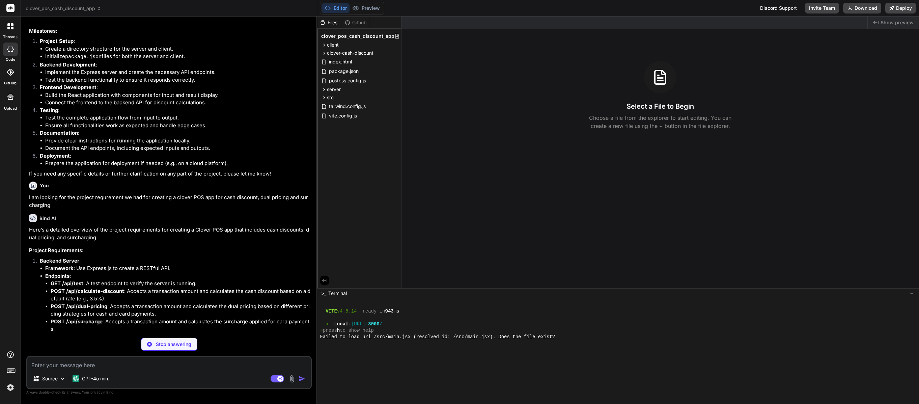
scroll to position [2570, 0]
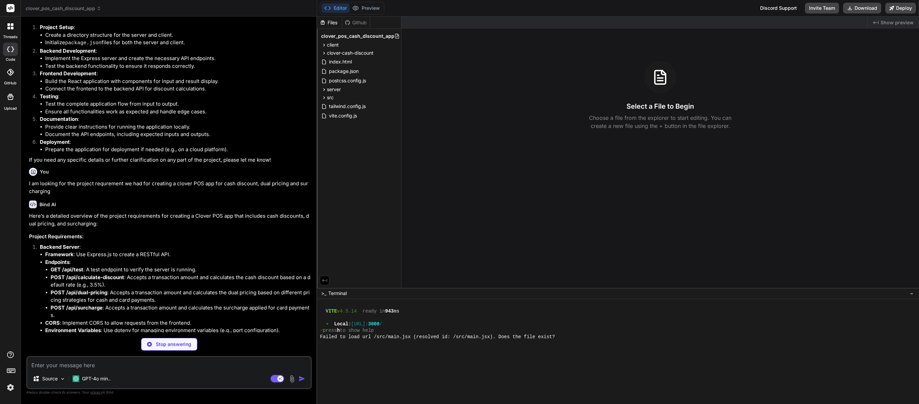
click at [14, 32] on div at bounding box center [10, 26] width 14 height 14
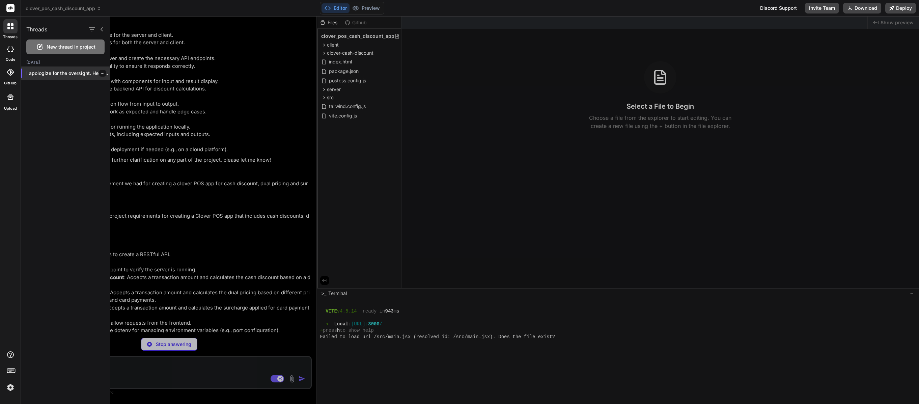
click at [48, 75] on p "I apologize for the oversight. Here’s a ..." at bounding box center [68, 73] width 84 height 7
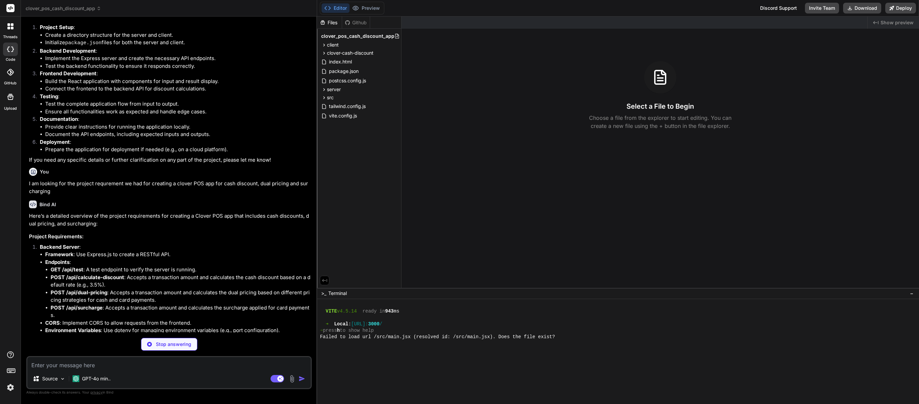
scroll to position [2566, 0]
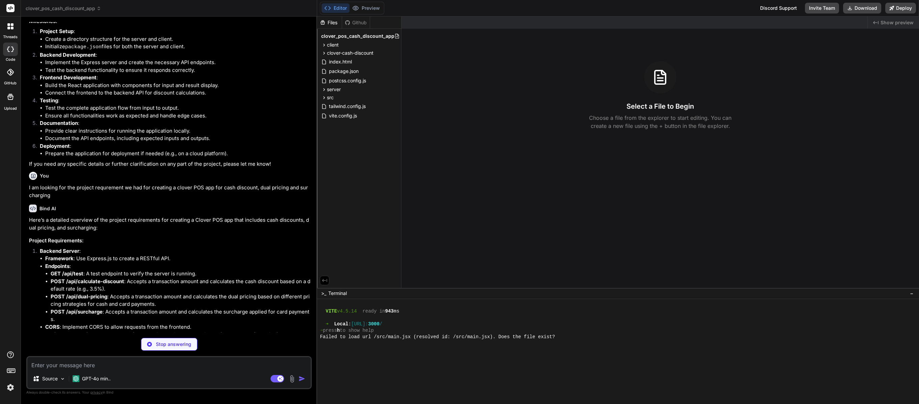
click at [5, 32] on div at bounding box center [10, 26] width 14 height 14
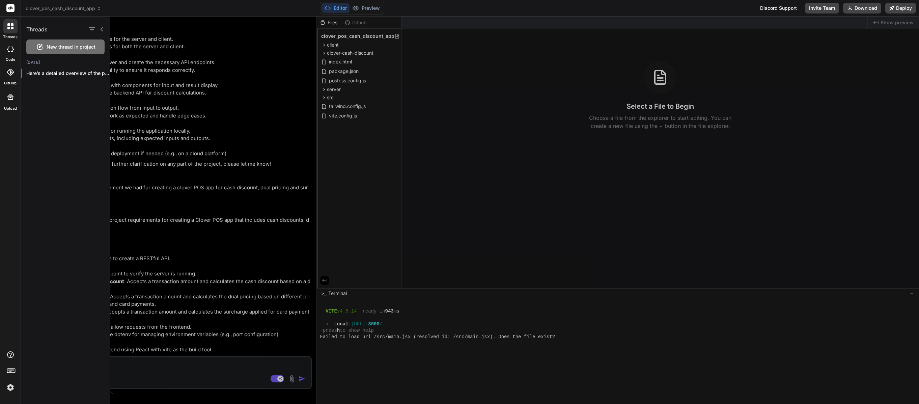
click at [103, 28] on icon at bounding box center [102, 29] width 2 height 4
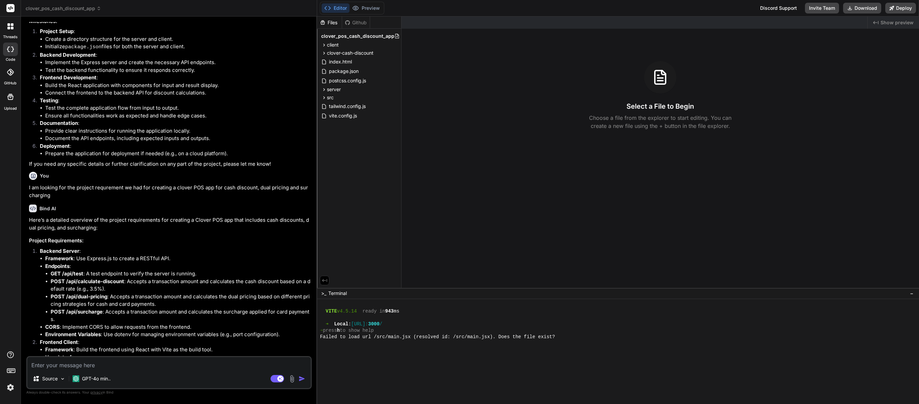
click at [14, 25] on div at bounding box center [10, 26] width 14 height 14
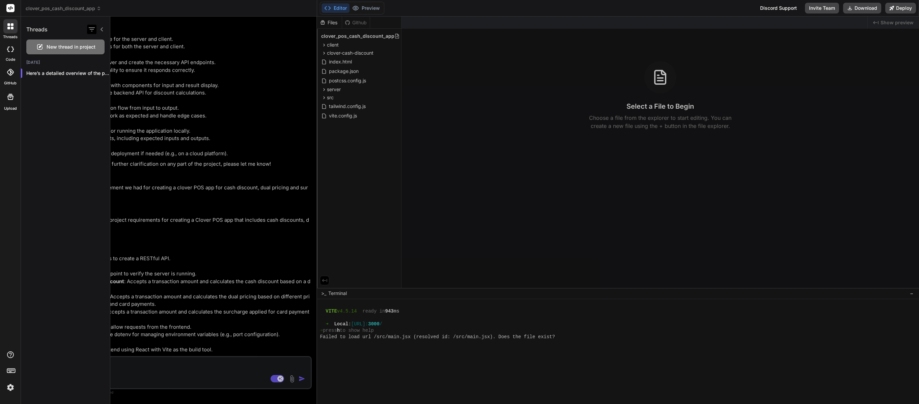
click at [90, 29] on icon "button" at bounding box center [92, 29] width 6 height 4
click at [93, 48] on input "Saved Threads" at bounding box center [95, 46] width 6 height 6
click at [90, 29] on icon "button" at bounding box center [92, 29] width 6 height 4
click at [100, 61] on div "All Threads" at bounding box center [110, 62] width 36 height 9
click at [97, 30] on div at bounding box center [96, 29] width 18 height 9
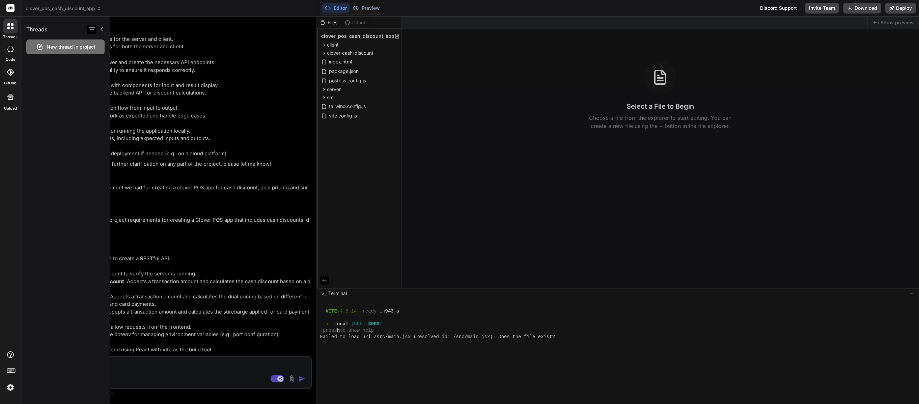
click at [92, 29] on icon "button" at bounding box center [92, 29] width 8 height 8
click at [50, 47] on span "New thread in project" at bounding box center [71, 47] width 49 height 7
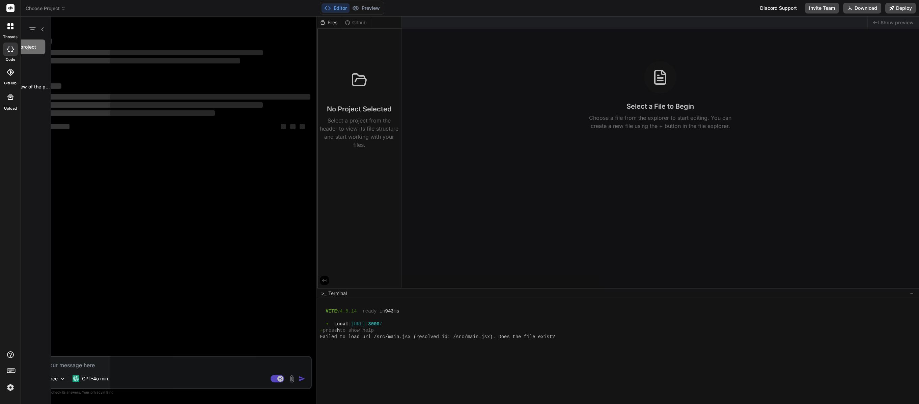
scroll to position [218, 0]
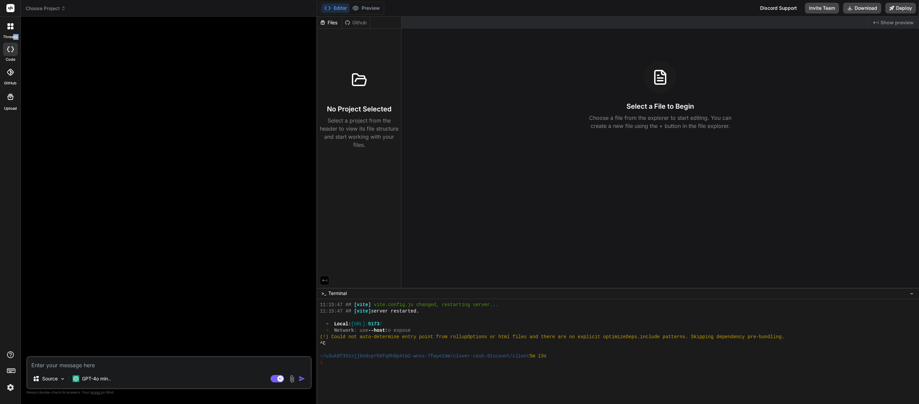
drag, startPoint x: 13, startPoint y: 37, endPoint x: 15, endPoint y: 40, distance: 3.5
click at [15, 41] on div "threads code GitHub Upload" at bounding box center [10, 55] width 21 height 111
click at [9, 23] on div at bounding box center [10, 26] width 14 height 14
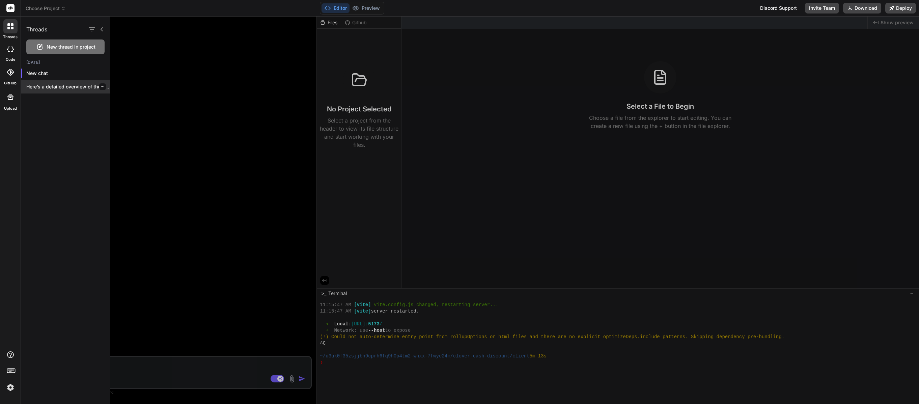
click at [47, 81] on div "Here’s a detailed overview of the projec..." at bounding box center [65, 86] width 89 height 13
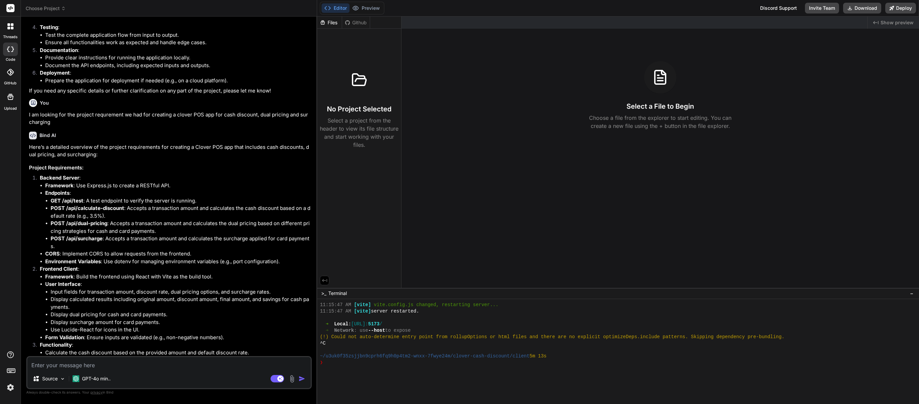
click at [11, 32] on div at bounding box center [10, 26] width 14 height 14
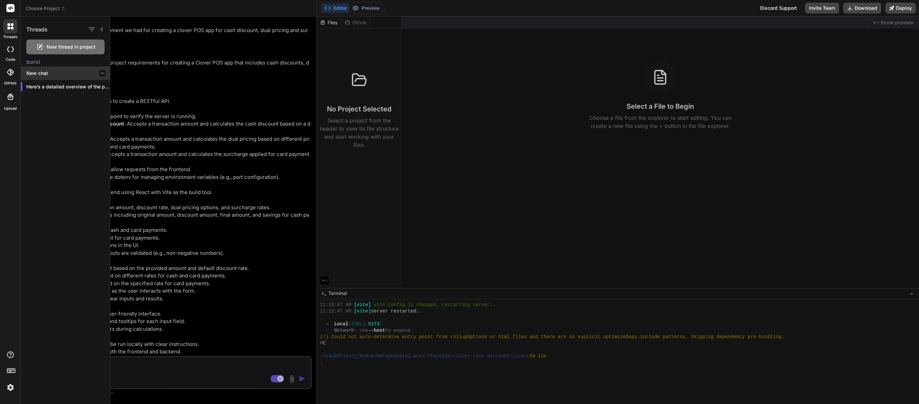
scroll to position [1003, 0]
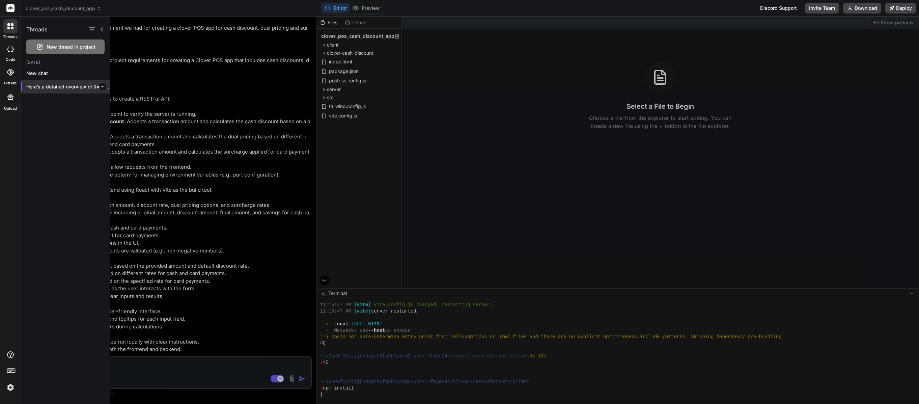
click at [99, 86] on div at bounding box center [102, 86] width 7 height 7
click at [101, 86] on icon "button" at bounding box center [102, 86] width 3 height 1
click at [72, 129] on div "Threads New thread in project Today New chat Here’s a detailed overview of the …" at bounding box center [65, 210] width 89 height 387
click at [244, 216] on div at bounding box center [514, 210] width 809 height 387
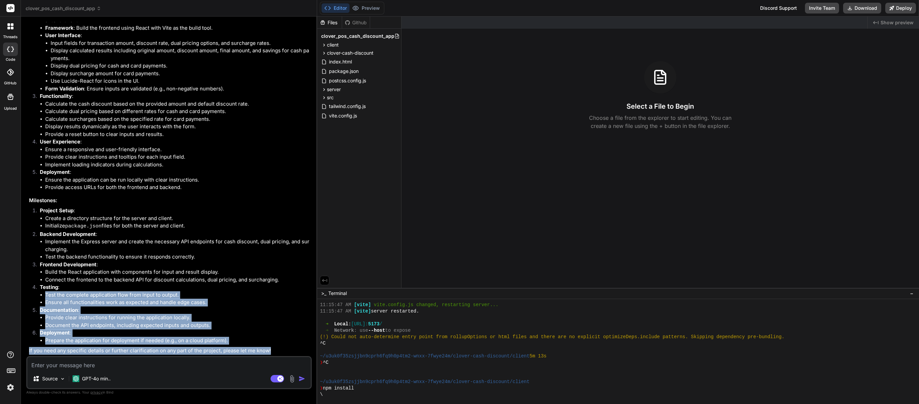
scroll to position [263, 0]
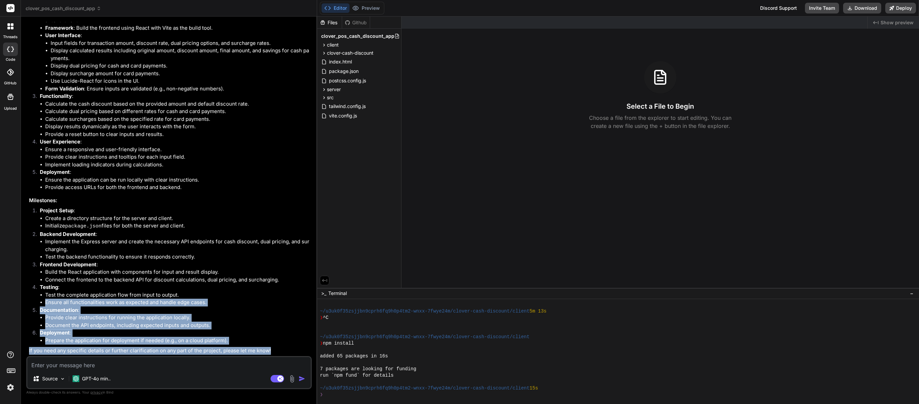
drag, startPoint x: 285, startPoint y: 354, endPoint x: 246, endPoint y: 272, distance: 90.9
click at [249, 294] on div "Here’s a detailed overview of the project requirements for creating a Clover PO…" at bounding box center [169, 125] width 281 height 460
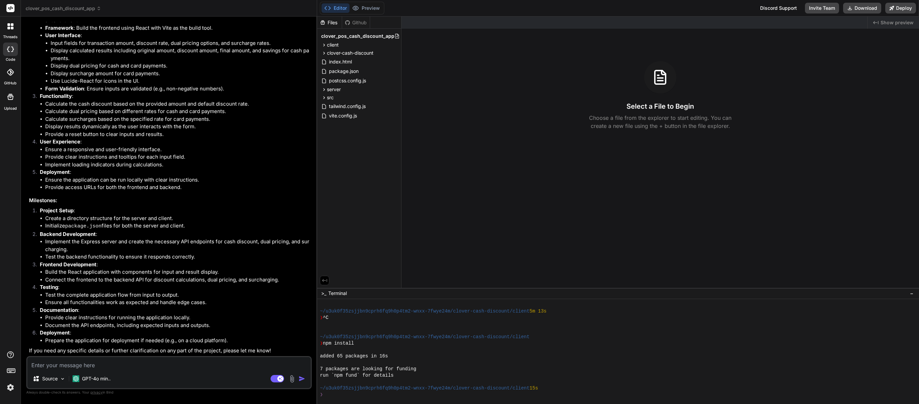
scroll to position [289, 0]
drag, startPoint x: 188, startPoint y: 367, endPoint x: 184, endPoint y: 367, distance: 3.4
click at [186, 368] on textarea at bounding box center [168, 363] width 283 height 12
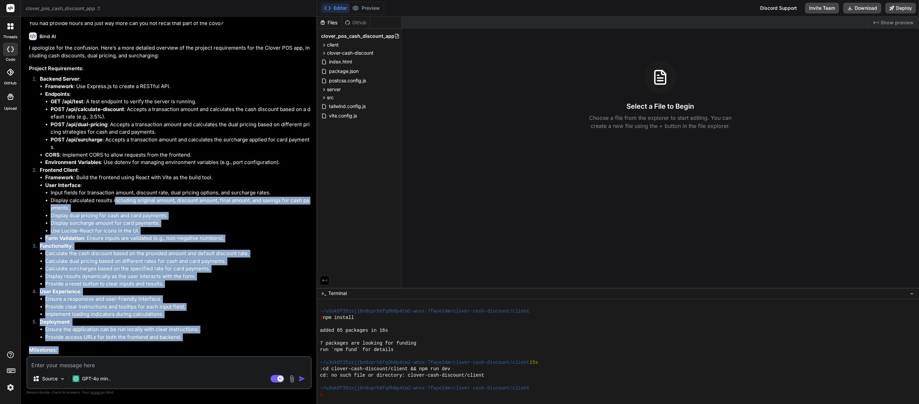
scroll to position [1512, 0]
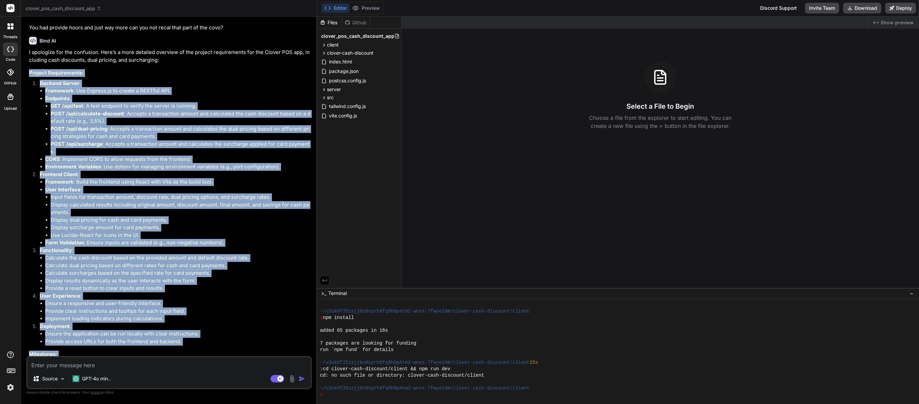
drag, startPoint x: 287, startPoint y: 355, endPoint x: 30, endPoint y: 87, distance: 371.2
click at [30, 87] on div "Bind AI I apologize for the confusion. Here’s a more detailed overview of the p…" at bounding box center [169, 270] width 281 height 479
copy div "Project Requirements: Backend Server : Framework : Use Express.js to create a R…"
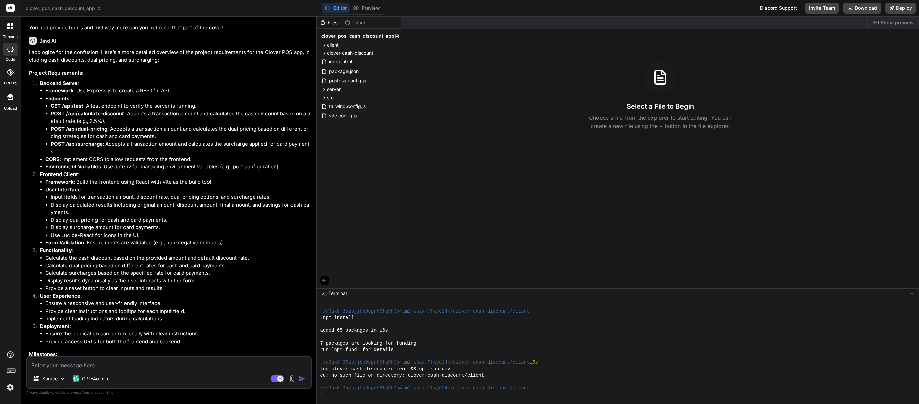
click at [185, 110] on li "GET /api/test : A test endpoint to verify the server is running." at bounding box center [181, 106] width 260 height 8
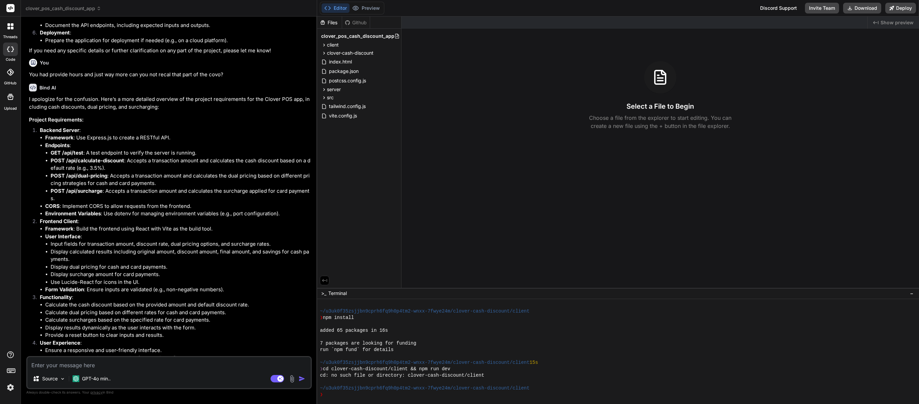
scroll to position [1677, 0]
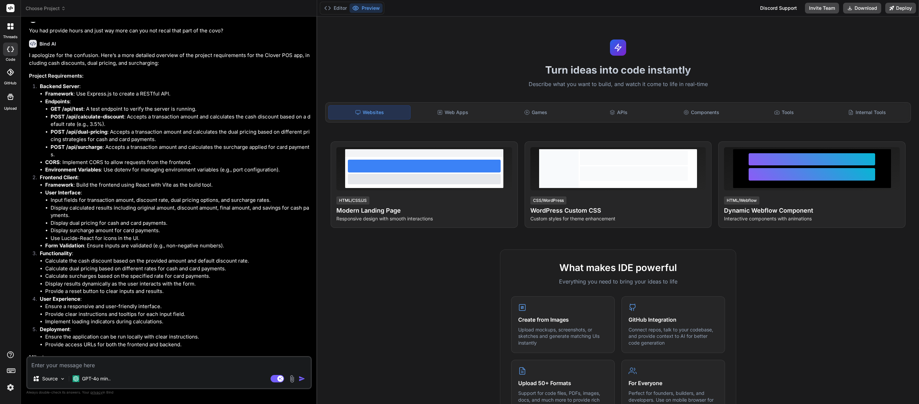
type textarea "x"
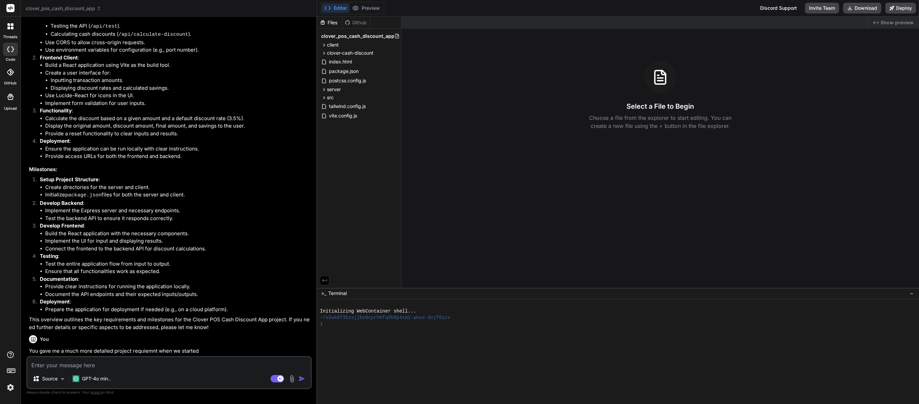
scroll to position [1629, 0]
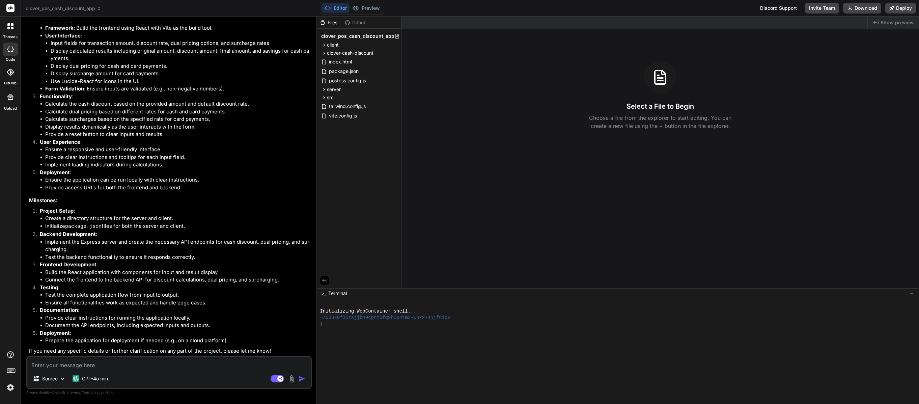
drag, startPoint x: 83, startPoint y: 367, endPoint x: 90, endPoint y: 367, distance: 7.1
click at [83, 367] on textarea at bounding box center [168, 363] width 283 height 12
type textarea "W"
type textarea "x"
type textarea "Wh"
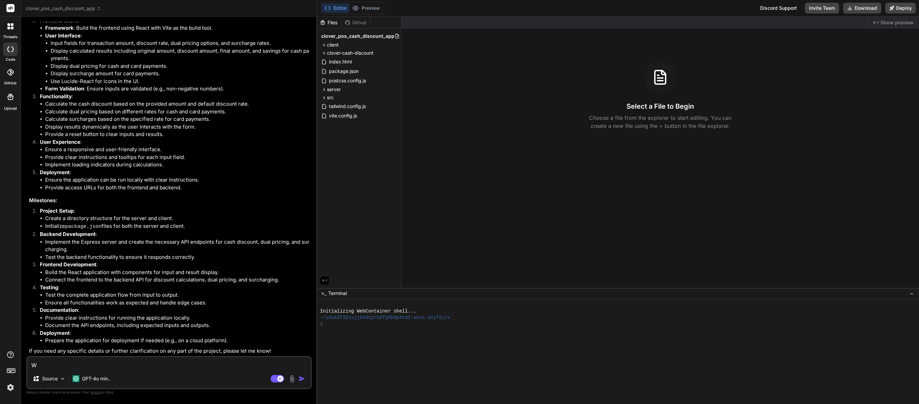
type textarea "x"
type textarea "Wha"
type textarea "x"
type textarea "What"
type textarea "x"
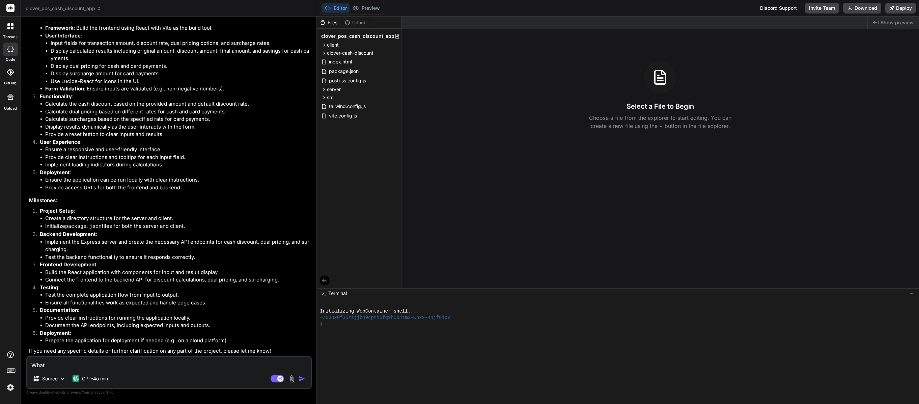
type textarea "What"
type textarea "x"
type textarea "What a"
type textarea "x"
type textarea "What ar"
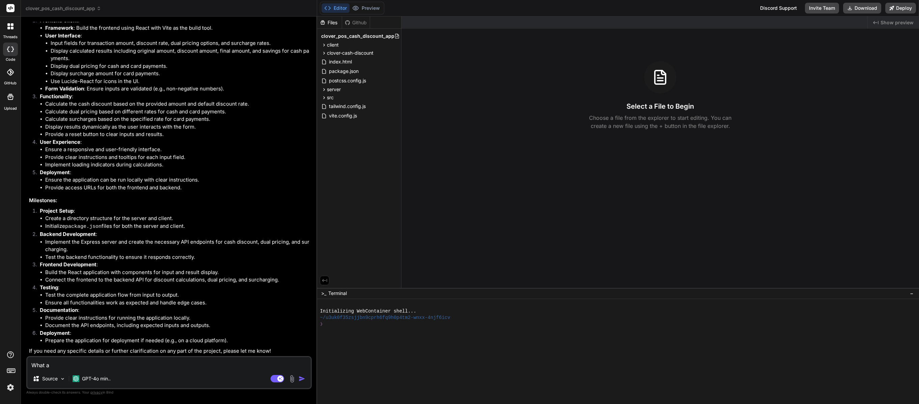
type textarea "x"
type textarea "What are"
type textarea "x"
type textarea "What are"
type textarea "x"
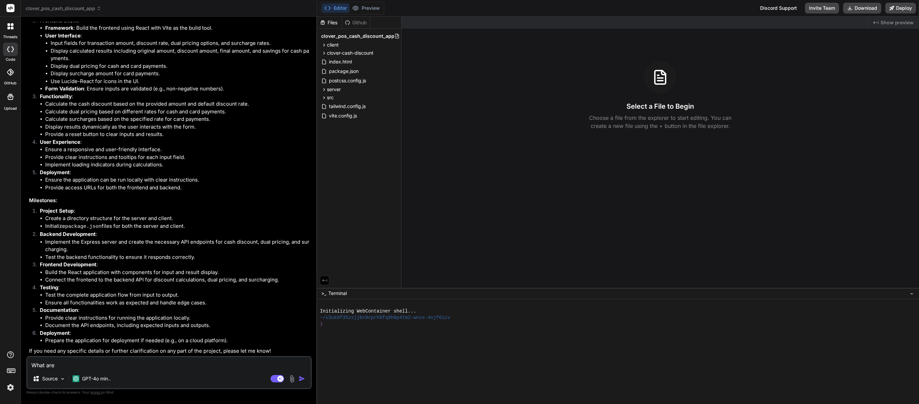
type textarea "What are w"
type textarea "x"
type textarea "What are we"
type textarea "x"
type textarea "What are we"
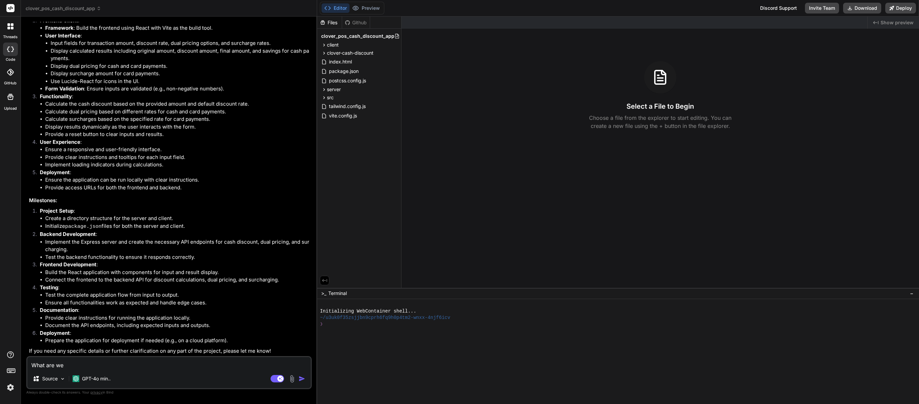
type textarea "x"
type textarea "What are we m"
type textarea "x"
type textarea "What are we mi"
type textarea "x"
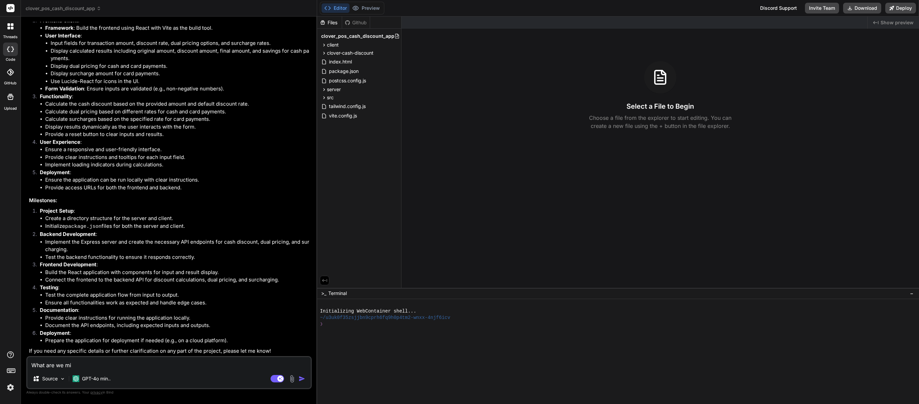
type textarea "What are we mis"
type textarea "x"
type textarea "What are we miss"
type textarea "x"
type textarea "What are we missi"
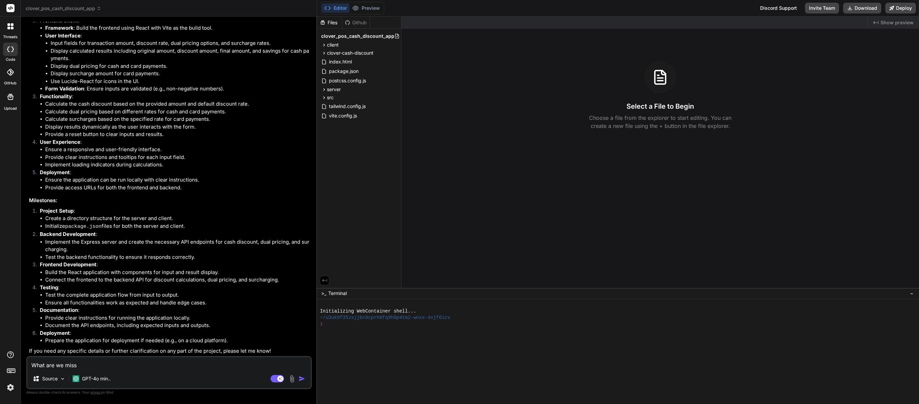
type textarea "x"
type textarea "What are we missin"
type textarea "x"
type textarea "What are we missing"
type textarea "x"
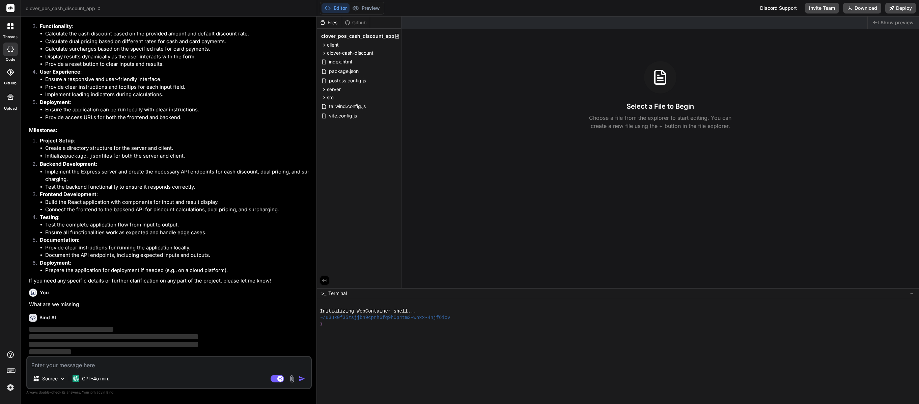
scroll to position [1699, 0]
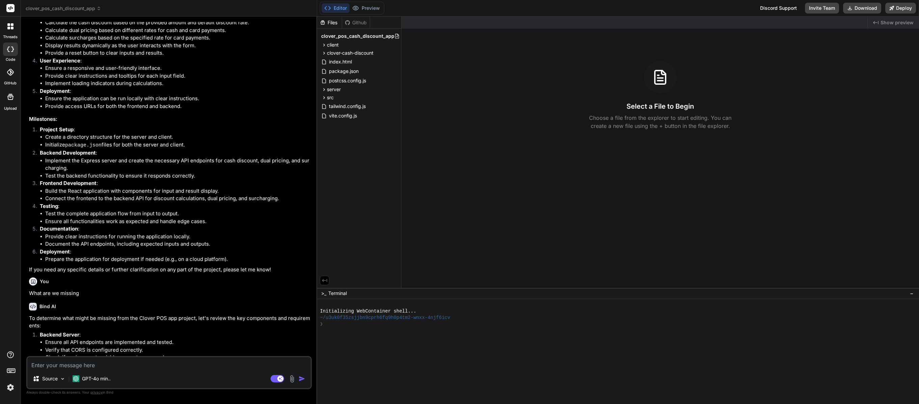
type textarea "x"
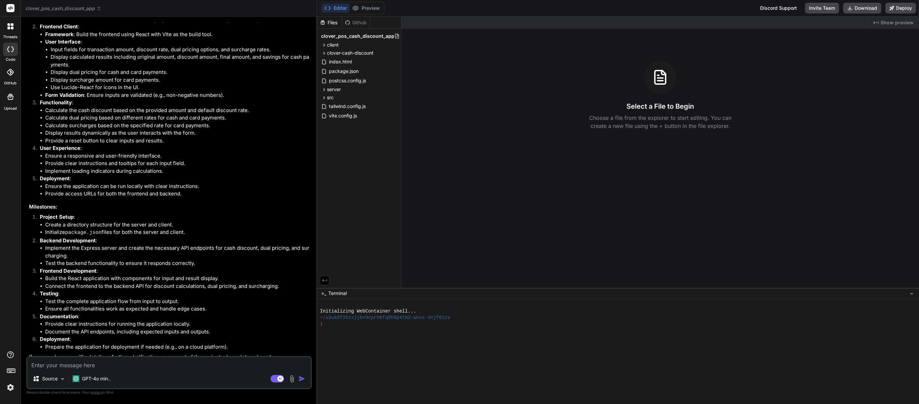
scroll to position [1932, 0]
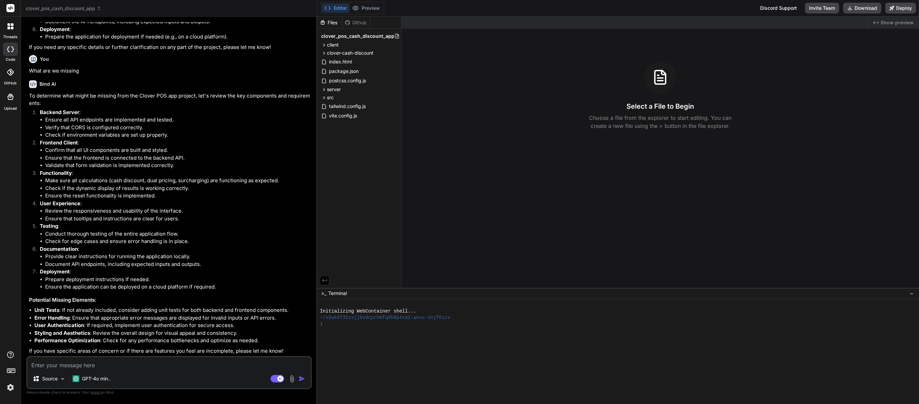
click at [108, 359] on textarea at bounding box center [168, 363] width 283 height 12
type textarea "D"
type textarea "x"
type textarea "Do"
type textarea "x"
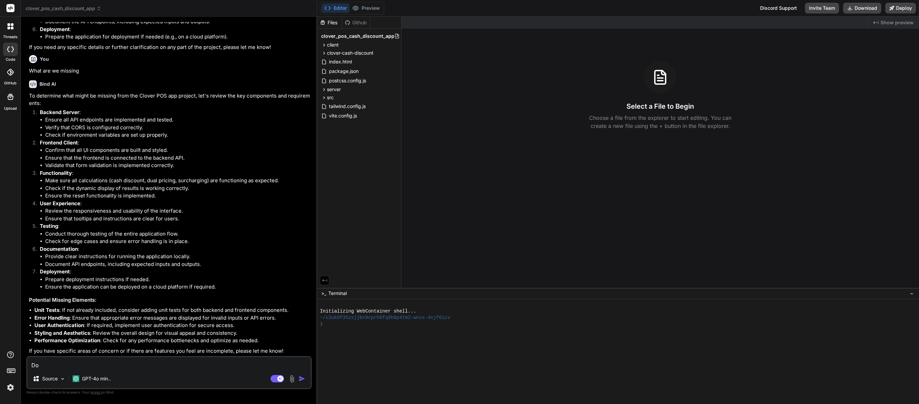
type textarea "Do"
type textarea "x"
type textarea "Do y"
type textarea "x"
type textarea "Do yo"
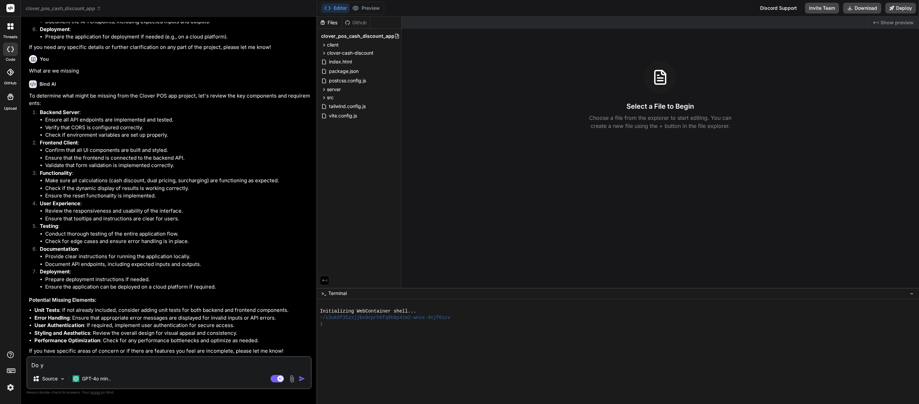
type textarea "x"
type textarea "Do you"
type textarea "x"
type textarea "Do you"
type textarea "x"
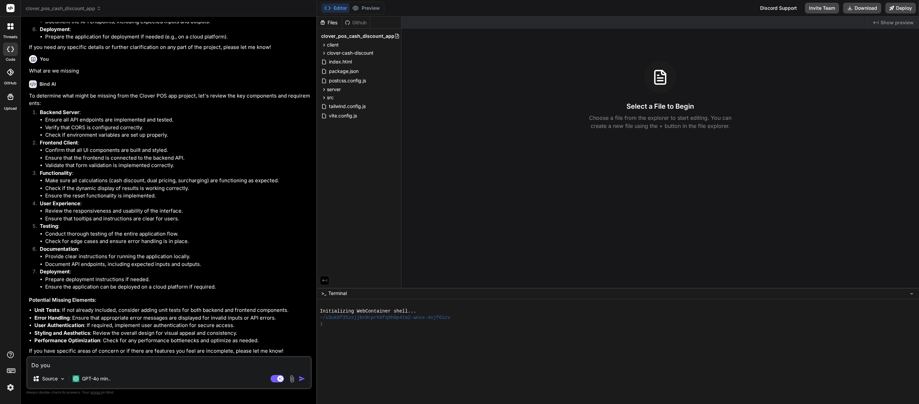
type textarea "Do you h"
type textarea "x"
type textarea "Do you ha"
type textarea "x"
type textarea "Do you hav"
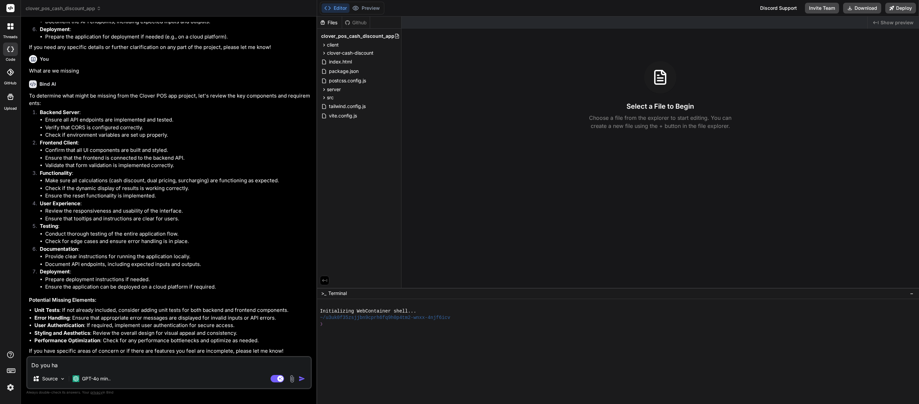
type textarea "x"
type textarea "Do you have"
type textarea "x"
type textarea "Do you have"
type textarea "x"
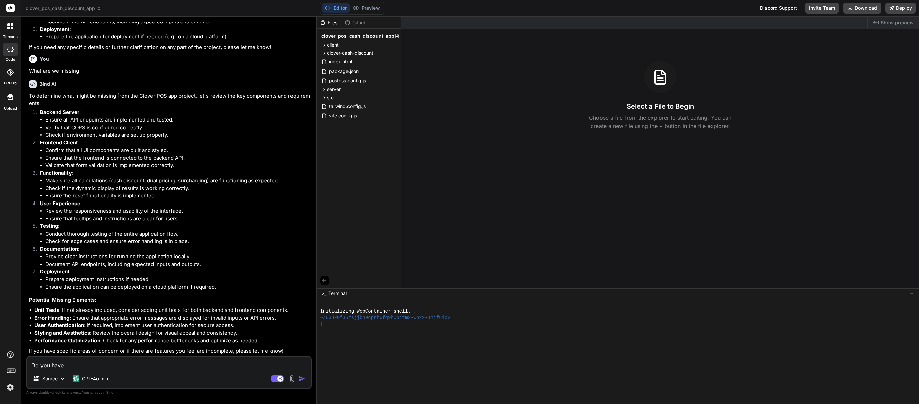
type textarea "Do you have a"
type textarea "x"
type textarea "Do you have a"
type textarea "x"
type textarea "Do you have a h"
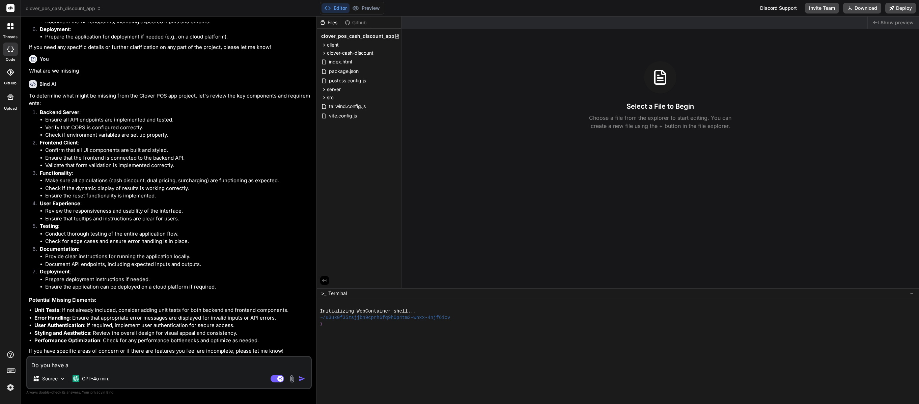
type textarea "x"
type textarea "Do you have a hi"
type textarea "x"
type textarea "Do you have a his"
type textarea "x"
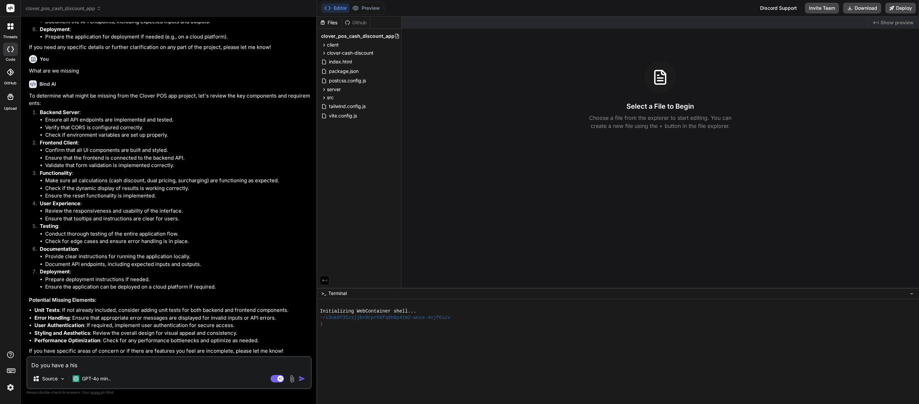
type textarea "Do you have a hist"
type textarea "x"
type textarea "Do you have a histo"
type textarea "x"
type textarea "Do you have a histor"
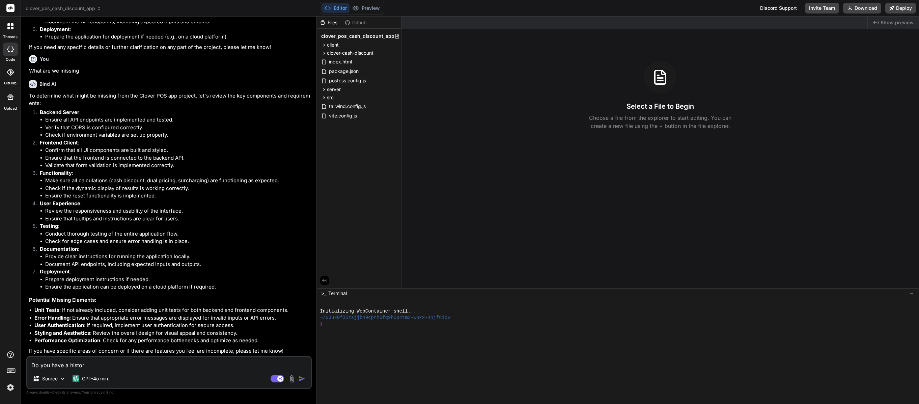
type textarea "x"
type textarea "Do you have a history"
type textarea "x"
type textarea "Do you have a history"
type textarea "x"
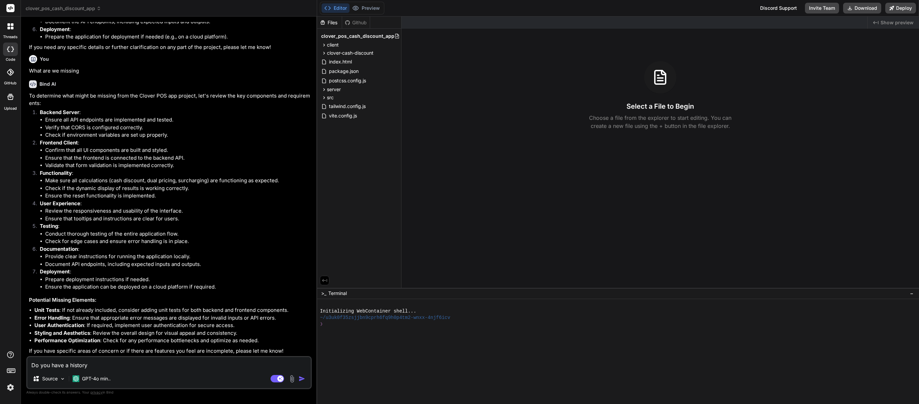
type textarea "Do you have a history o"
type textarea "x"
type textarea "Do you have a history of"
type textarea "x"
type textarea "Do you have a history of"
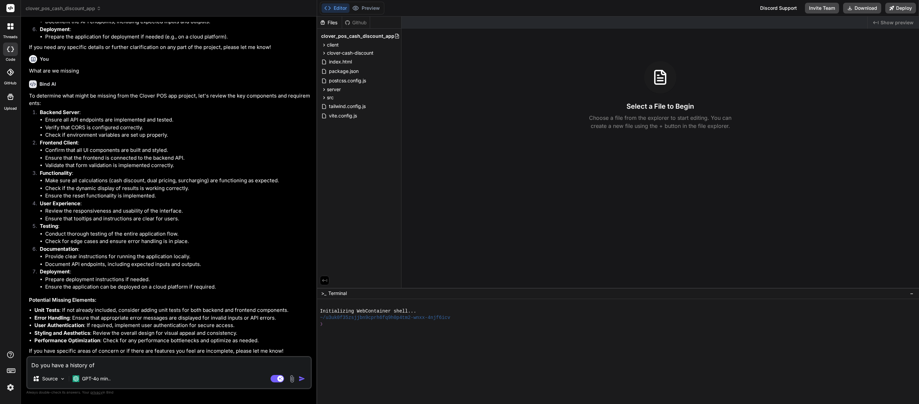
type textarea "x"
type textarea "Do you have a history of o"
type textarea "x"
type textarea "Do you have a history of ou"
type textarea "x"
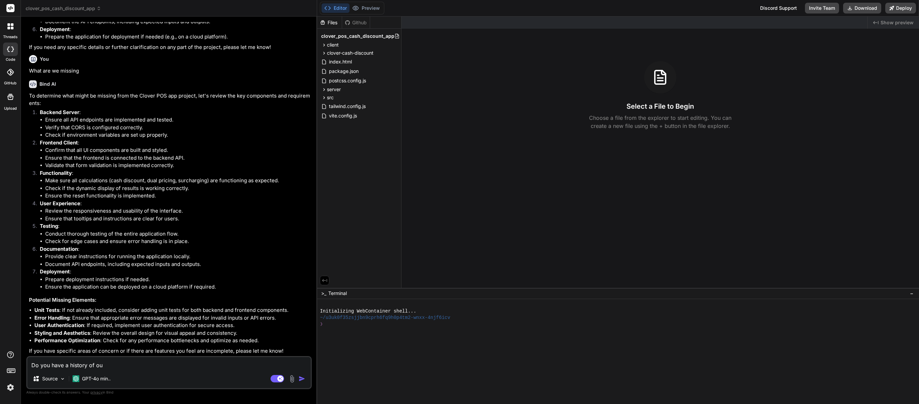
type textarea "Do you have a history of our"
type textarea "x"
type textarea "Do you have a history of our"
type textarea "x"
type textarea "Do you have a history of our c"
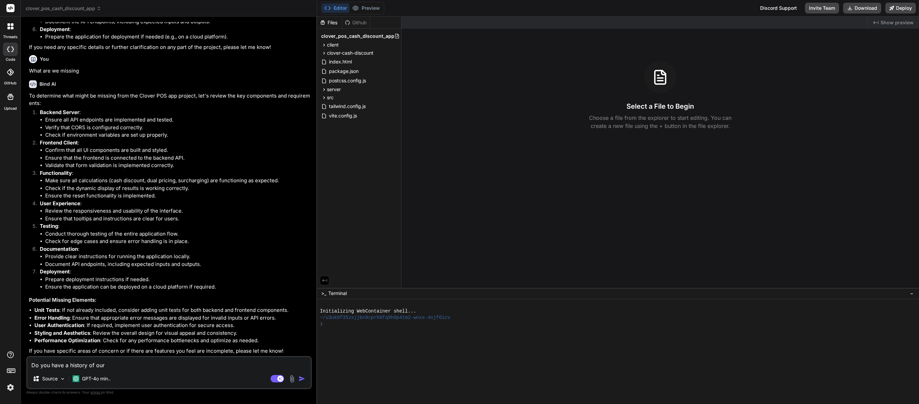
type textarea "x"
type textarea "Do you have a history of our co"
type textarea "x"
type textarea "Do you have a history of our con"
type textarea "x"
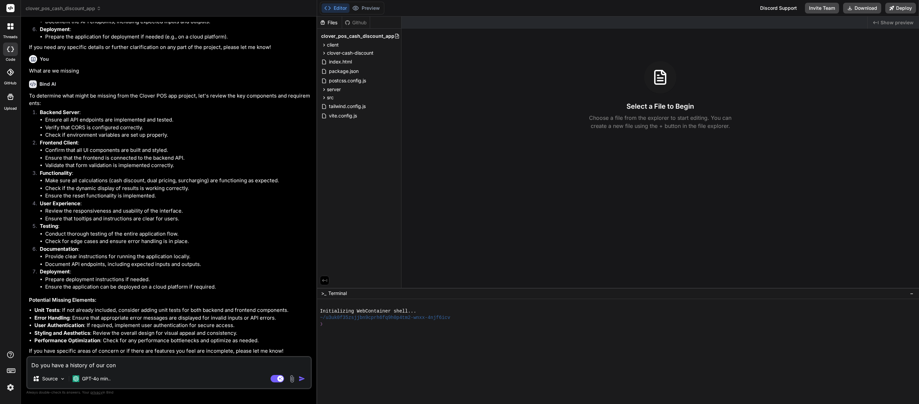
type textarea "Do you have a history of our conv"
type textarea "x"
type textarea "Do you have a history of our conve"
type textarea "x"
type textarea "Do you have a history of our conver"
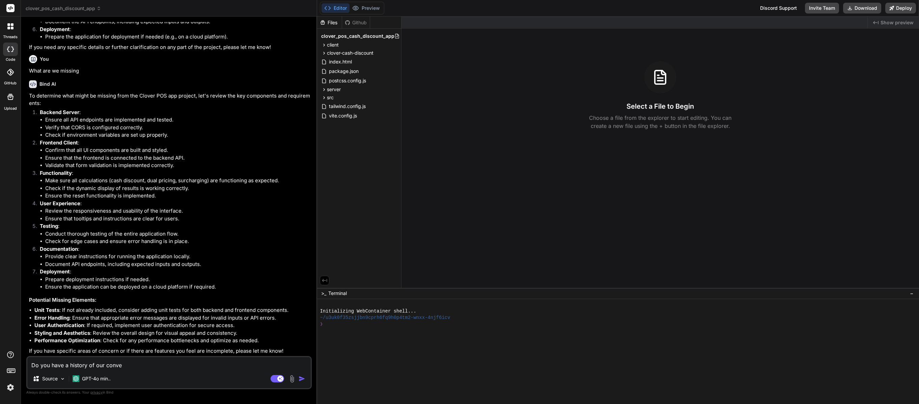
type textarea "x"
type textarea "Do you have a history of our convere"
type textarea "x"
type textarea "Do you have a history of our converes"
type textarea "x"
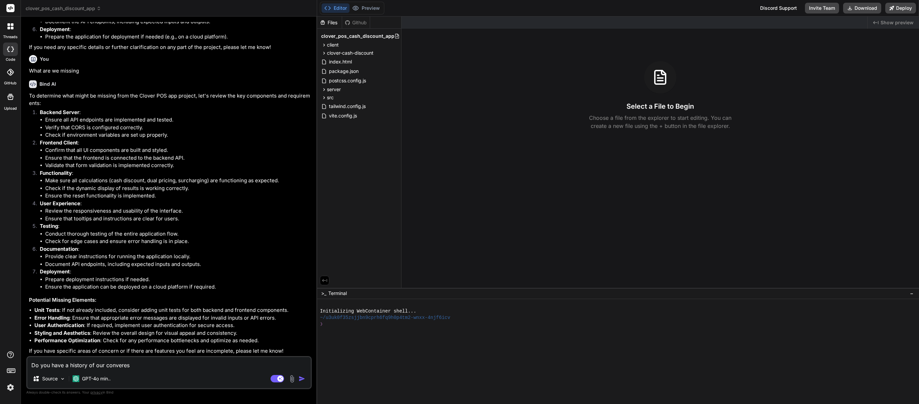
type textarea "Do you have a history of our converesa"
type textarea "x"
type textarea "Do you have a history of our converesat"
type textarea "x"
type textarea "Do you have a history of our converesati"
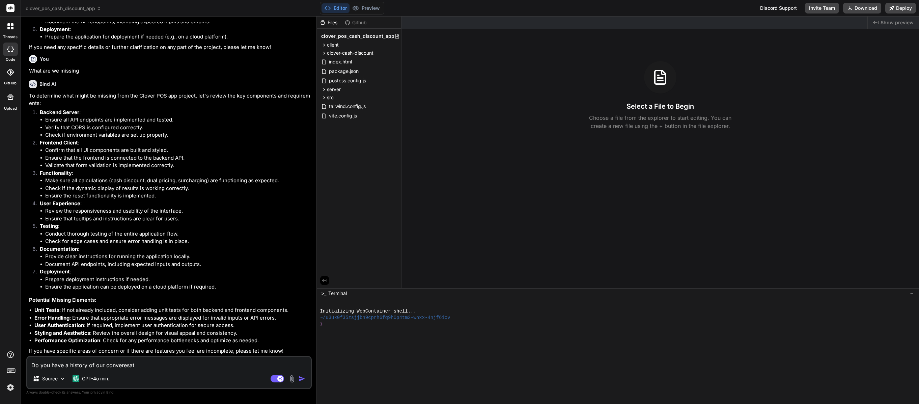
type textarea "x"
type textarea "Do you have a history of our converesatio"
type textarea "x"
type textarea "Do you have a history of our converesation"
type textarea "x"
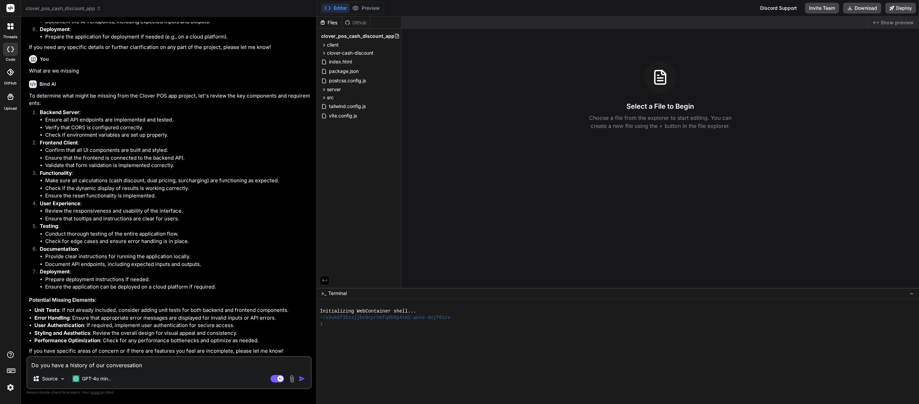
type textarea "Do you have a history of our converesation"
type textarea "x"
type textarea "Do you have a history of our converesation s"
type textarea "x"
type textarea "Do you have a history of our converesation so"
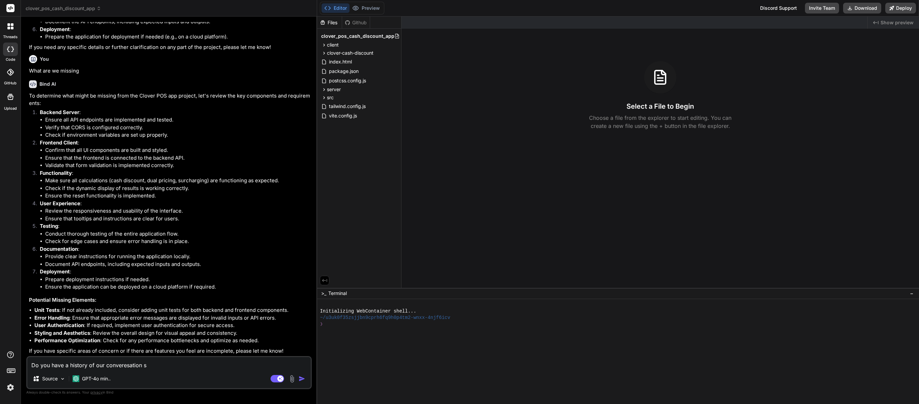
type textarea "x"
type textarea "Do you have a history of our converesation som"
type textarea "x"
type textarea "Do you have a history of our converesation some"
type textarea "x"
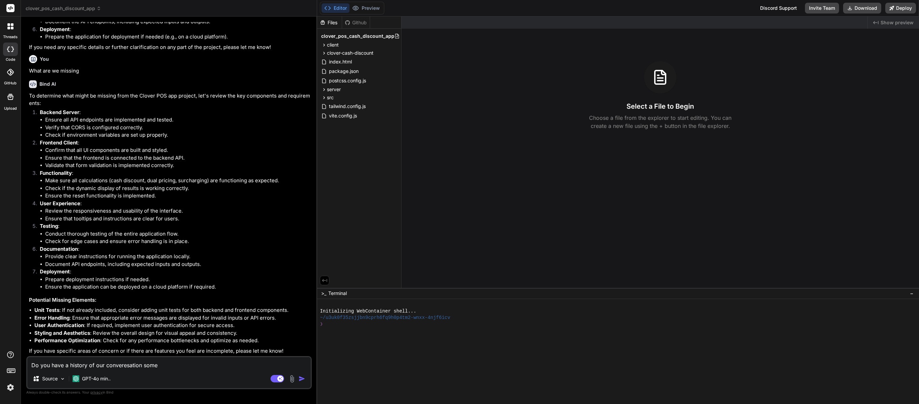
type textarea "Do you have a history of our converesation somew"
type textarea "x"
type textarea "Do you have a history of our converesation somewh"
type textarea "x"
type textarea "Do you have a history of our converesation somewhe"
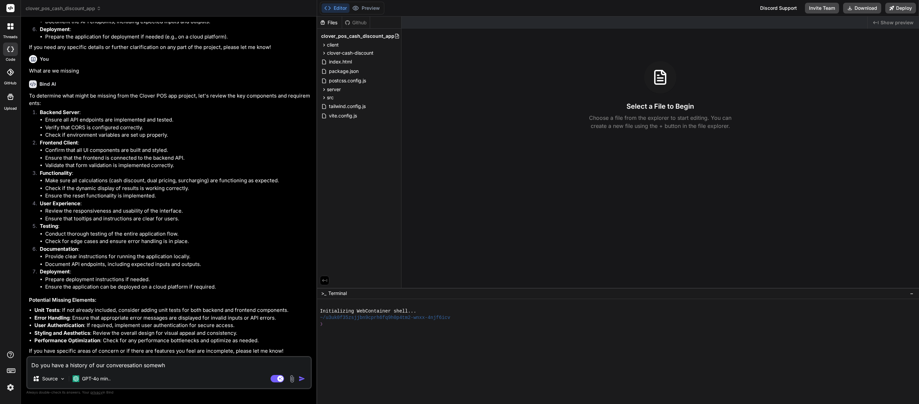
type textarea "x"
type textarea "Do you have a history of our converesation somewher"
type textarea "x"
type textarea "Do you have a history of our converesation somewhere"
type textarea "x"
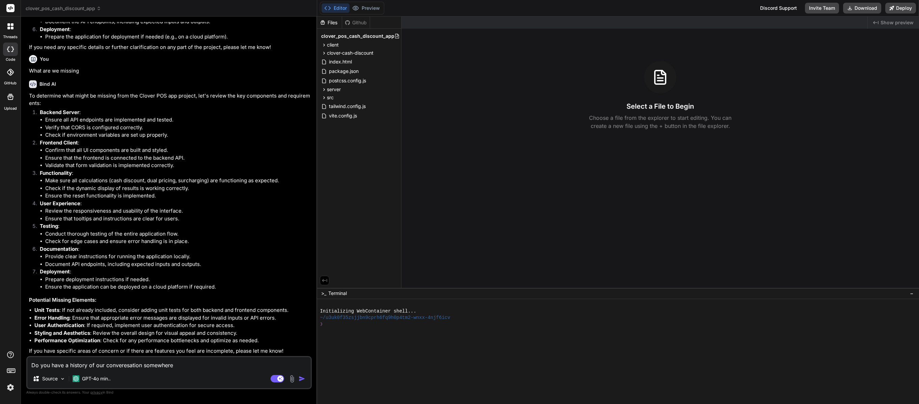
type textarea "Do you have a history of our converesation somewhere?"
type textarea "x"
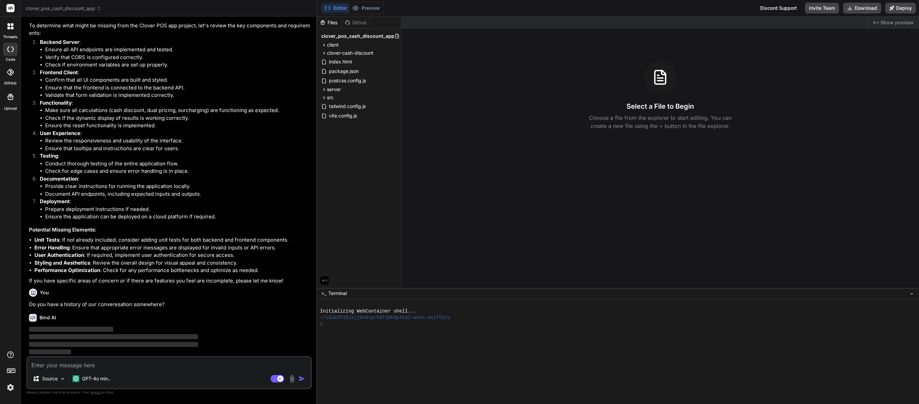
scroll to position [2003, 0]
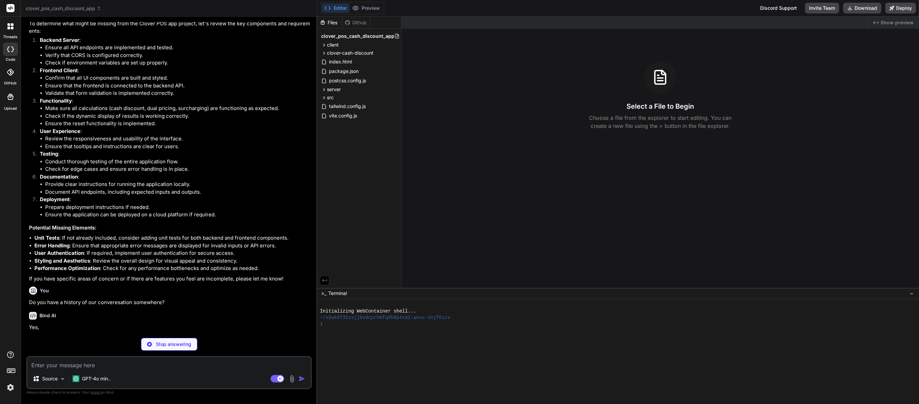
click at [80, 366] on textarea at bounding box center [168, 363] width 283 height 12
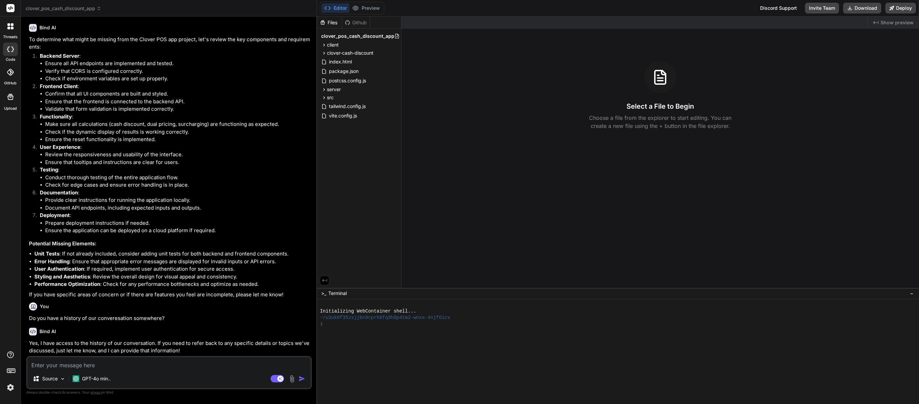
scroll to position [1989, 0]
type textarea "x"
click at [117, 364] on textarea at bounding box center [168, 363] width 283 height 12
type textarea "T"
type textarea "x"
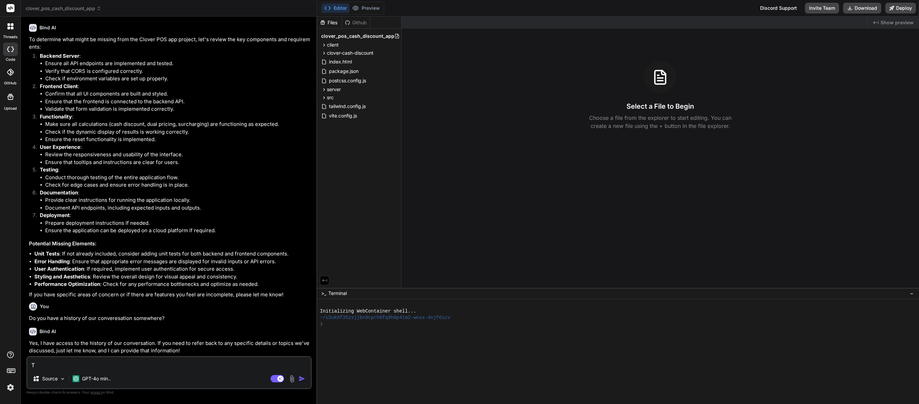
type textarea "Th"
type textarea "x"
type textarea "Thi"
type textarea "x"
type textarea "This"
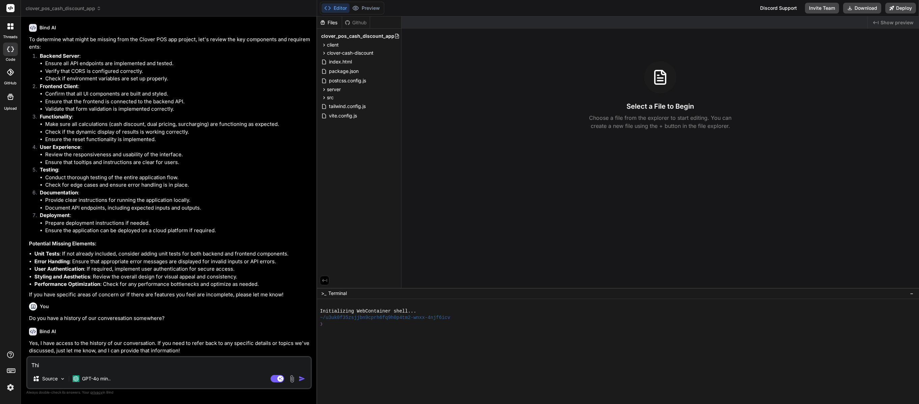
type textarea "x"
type textarea "This"
type textarea "x"
type textarea "This w"
type textarea "x"
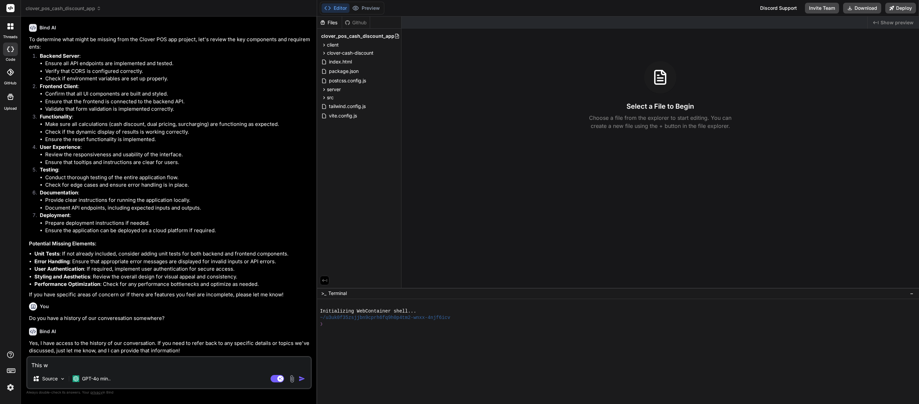
type textarea "This wa"
type textarea "x"
type textarea "This was"
type textarea "x"
type textarea "This was"
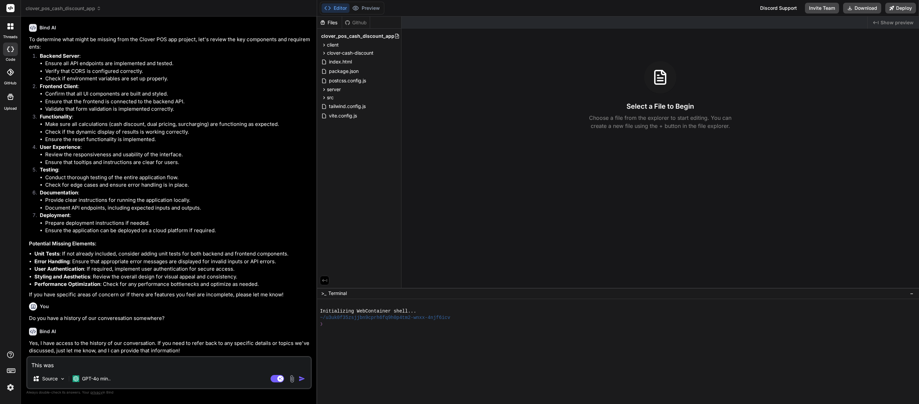
type textarea "x"
type textarea "This was f"
type textarea "x"
type textarea "This was fr"
type textarea "x"
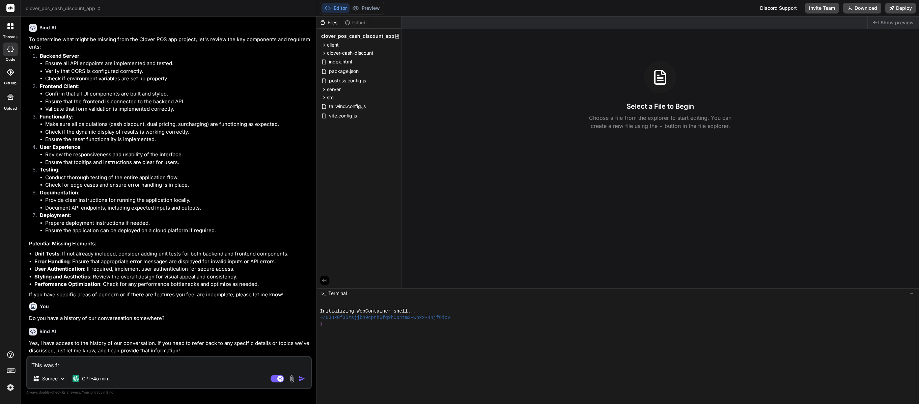
type textarea "This was fro"
type textarea "x"
type textarea "This was from"
type textarea "x"
type textarea "This was from"
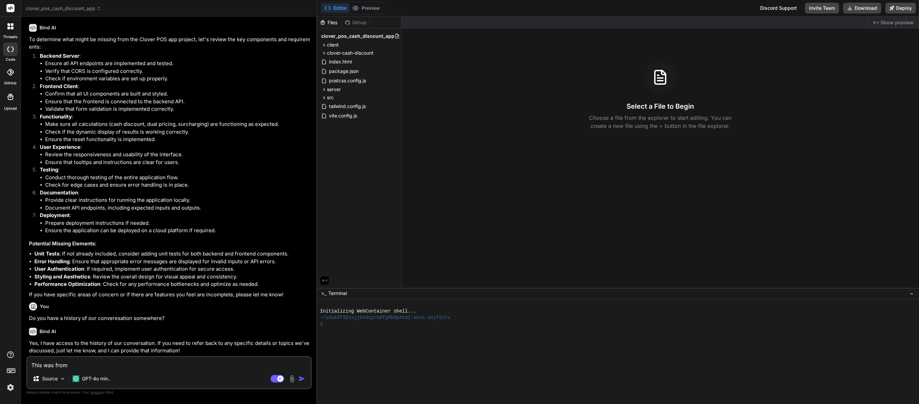
type textarea "x"
type textarea "This was from a"
type textarea "x"
type textarea "This was from a"
type textarea "x"
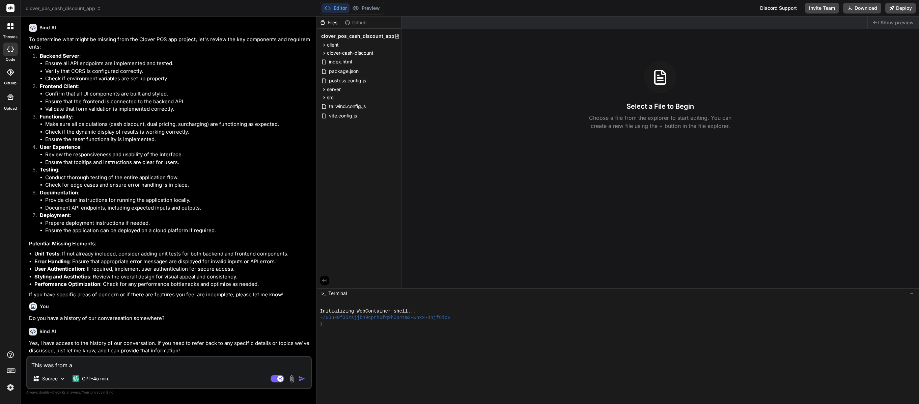
type textarea "This was from a f"
type textarea "x"
type textarea "This was from a fe"
type textarea "x"
type textarea "This was from a few"
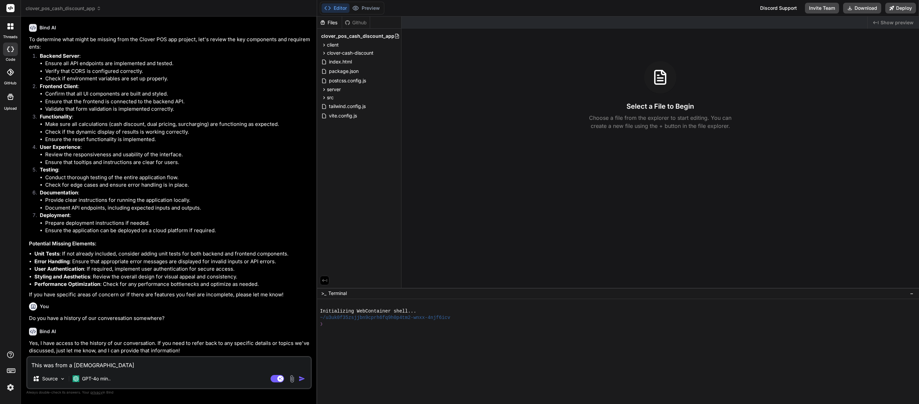
type textarea "x"
type textarea "This was from a few"
type textarea "x"
type textarea "This was from a few d"
type textarea "x"
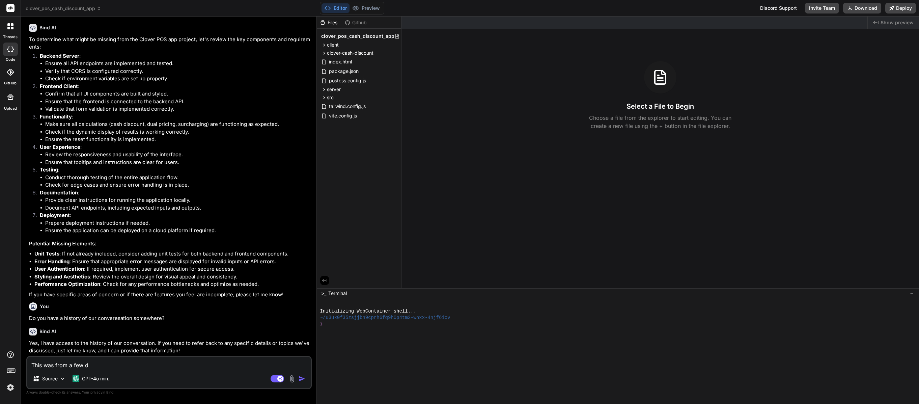
type textarea "This was from a few da"
type textarea "x"
type textarea "This was from a few day"
type textarea "x"
type textarea "This was from a few days"
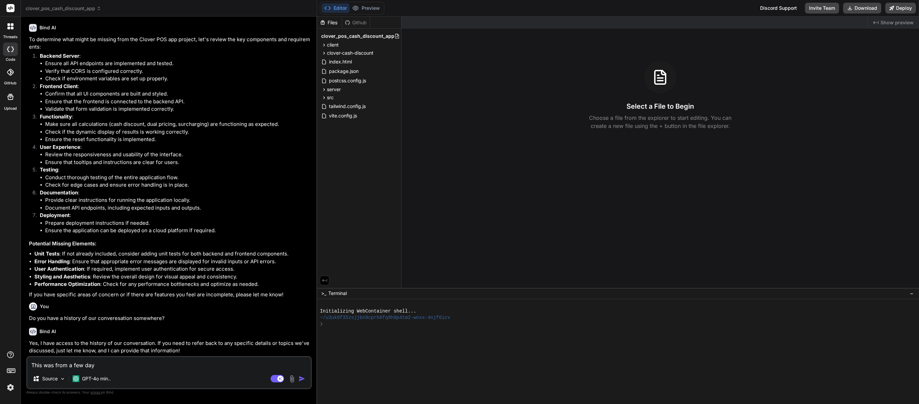
type textarea "x"
type textarea "This was from a few days"
type textarea "x"
type textarea "This was from a few days a"
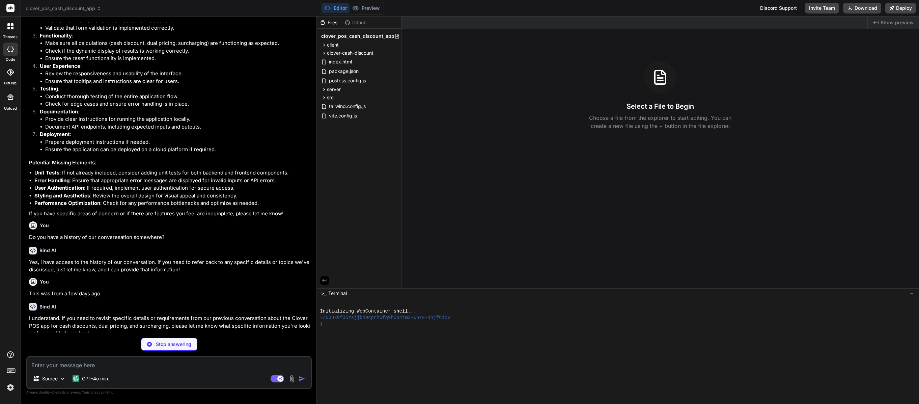
scroll to position [2053, 0]
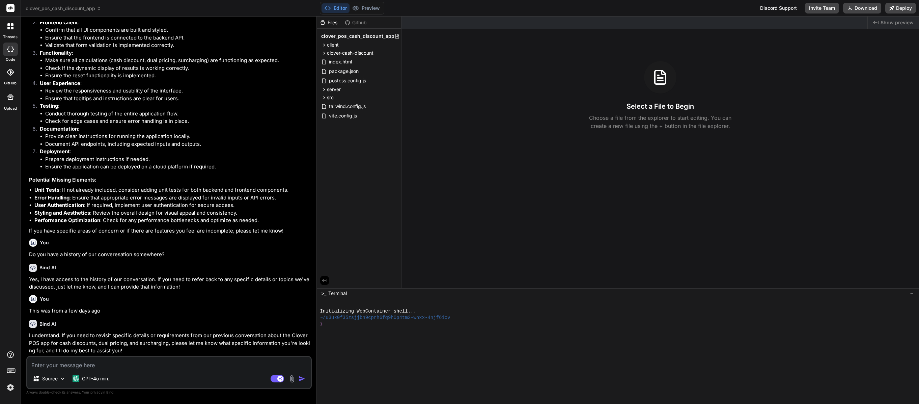
click at [107, 366] on textarea at bounding box center [168, 363] width 283 height 12
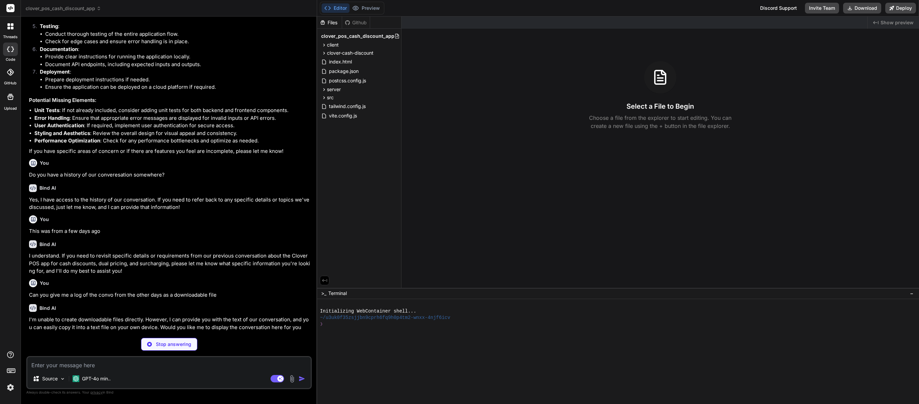
scroll to position [2116, 0]
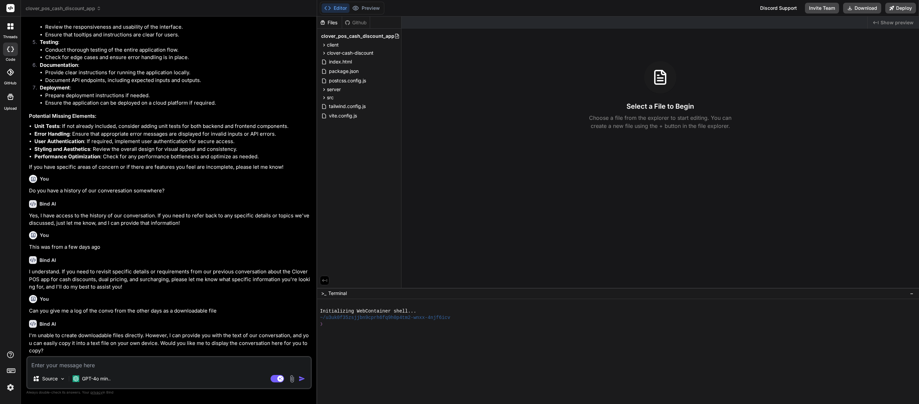
click at [160, 364] on textarea at bounding box center [168, 363] width 283 height 12
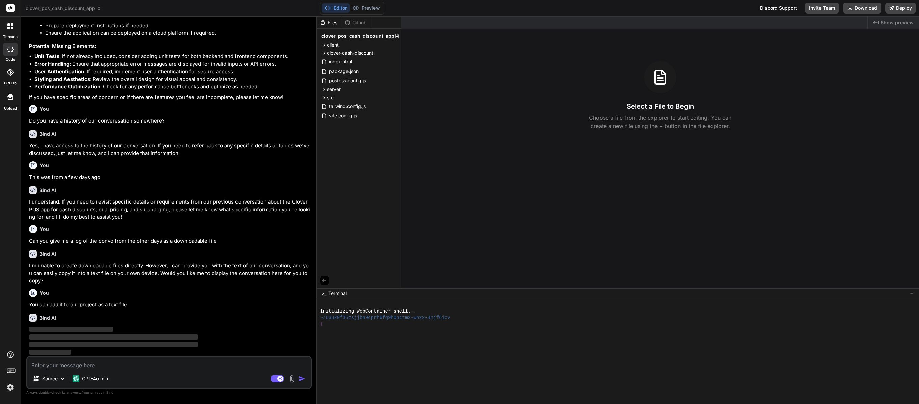
scroll to position [2186, 0]
